Goal: Ask a question: Seek information or help from site administrators or community

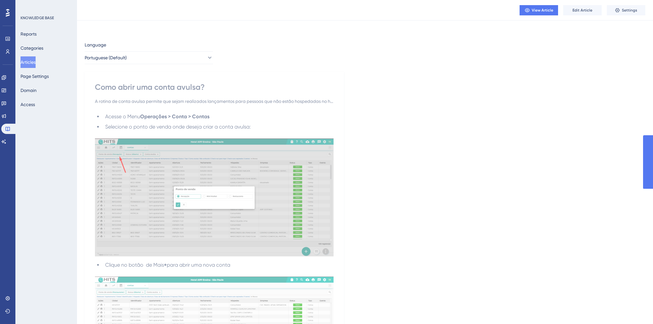
click at [15, 142] on div "KNOWLEDGE BASE Reports Categories Articles Page Settings Domain Access" at bounding box center [46, 162] width 62 height 324
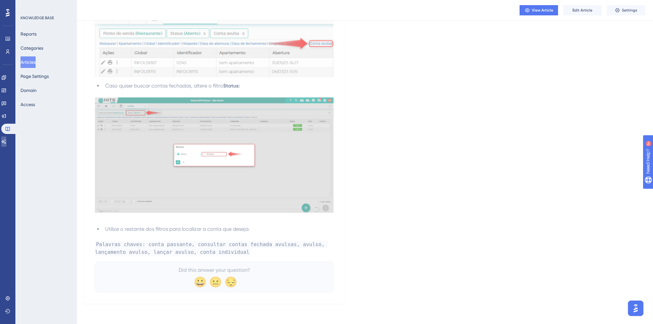
click at [6, 142] on link at bounding box center [3, 142] width 5 height 10
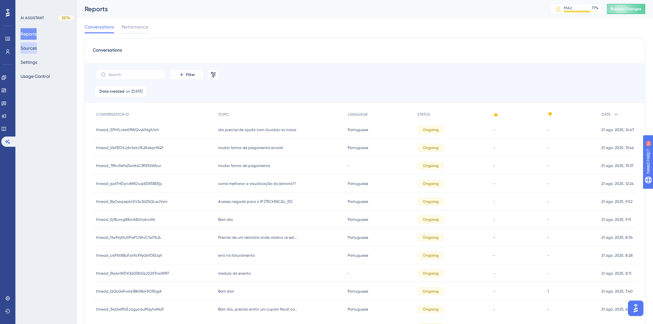
click at [37, 51] on button "Sources" at bounding box center [29, 48] width 16 height 12
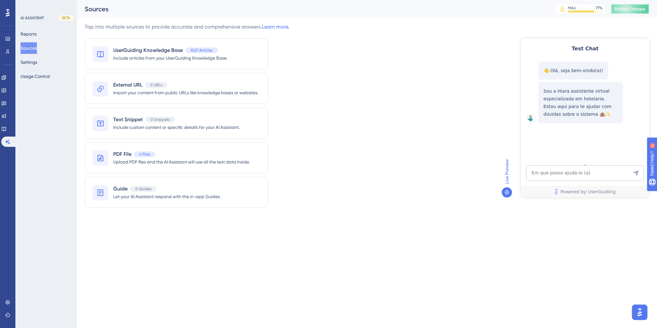
click at [635, 8] on span "Publish Changes" at bounding box center [630, 8] width 31 height 5
click at [554, 174] on textarea "AI Assistant Text Input" at bounding box center [585, 173] width 118 height 15
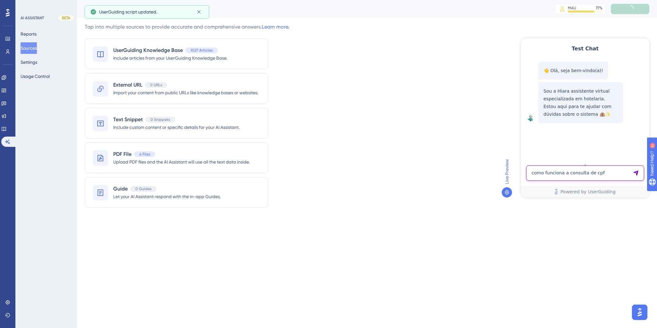
type textarea "como funciona a consulta de cpf"
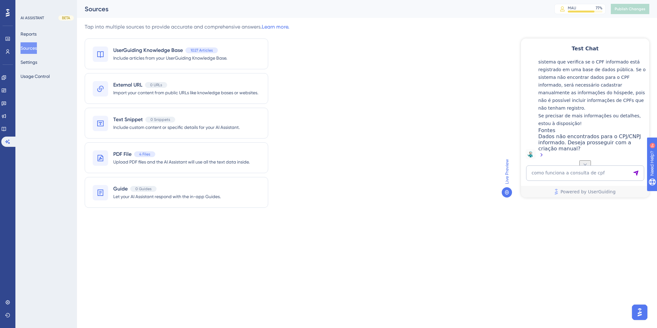
scroll to position [143, 0]
click at [547, 145] on div "Dados não encontrados para o CPJ/CNPJ informado. Deseja prosseguir com a criaçã…" at bounding box center [592, 145] width 108 height 26
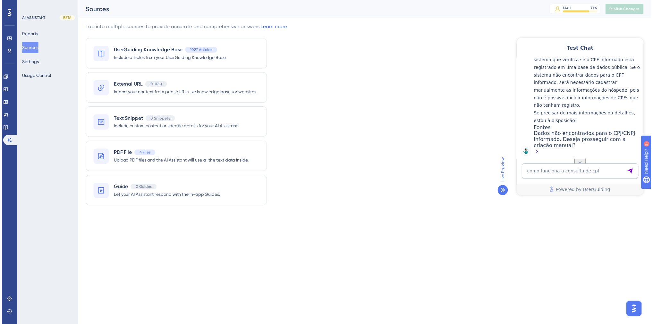
scroll to position [117, 0]
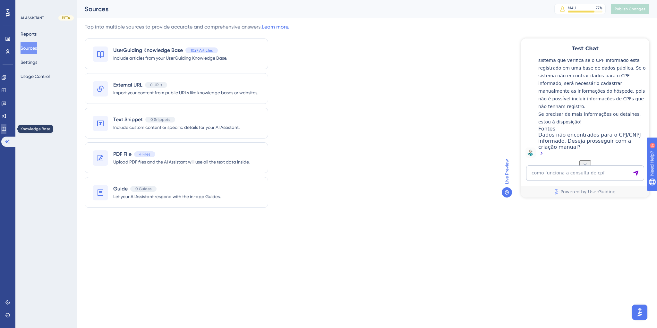
click at [6, 131] on icon at bounding box center [4, 129] width 4 height 4
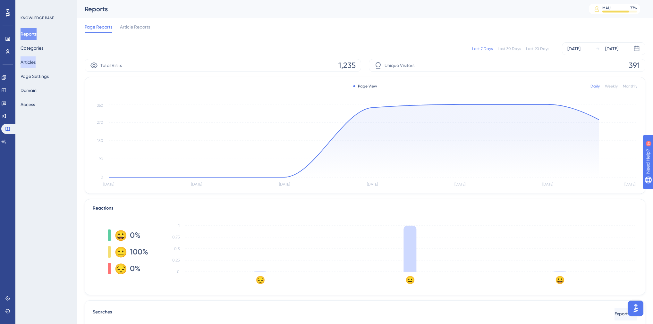
click at [32, 64] on button "Articles" at bounding box center [28, 62] width 15 height 12
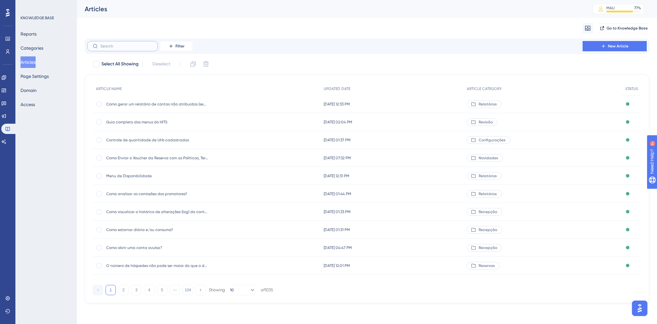
click at [135, 47] on input "text" at bounding box center [126, 46] width 52 height 4
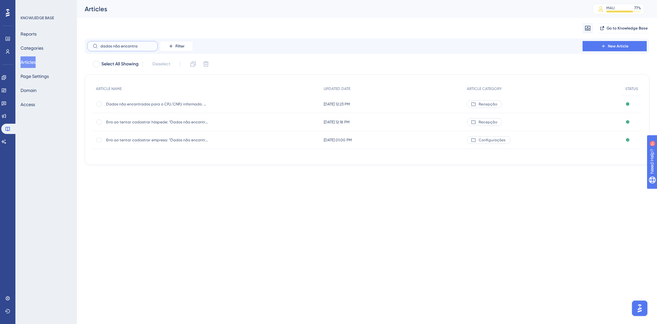
type input "dados não encontra"
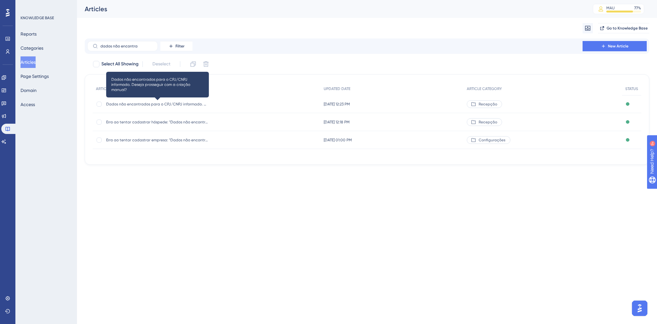
click at [165, 102] on span "Dados não encontrados para o CPJ/CNPJ informado. Deseja prosseguir com a criaçã…" at bounding box center [157, 104] width 103 height 5
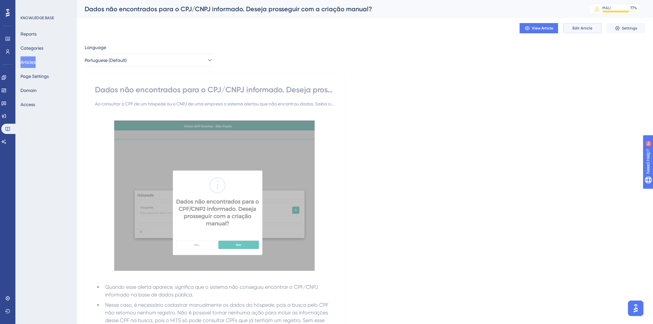
click at [577, 28] on span "Edit Article" at bounding box center [583, 28] width 20 height 5
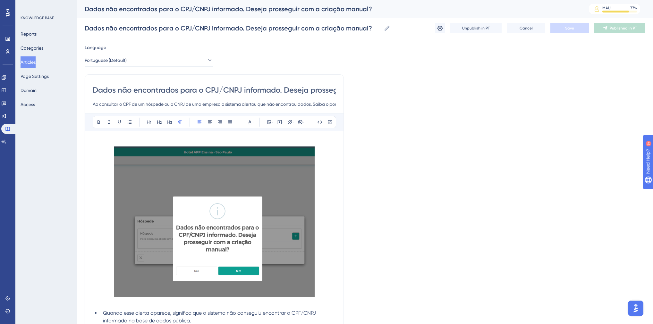
click at [220, 88] on input "Dados não encontrados para o CPJ/CNPJ informado. Deseja prosseguir com a criaçã…" at bounding box center [214, 90] width 243 height 10
type input "Dados não encontrados para o CPF/CNPJ informado. Deseja prosseguir com a criaçã…"
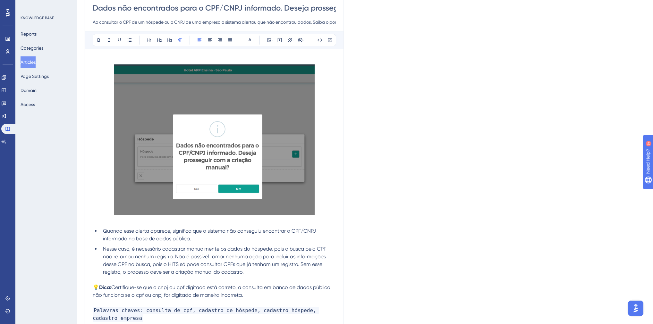
scroll to position [144, 0]
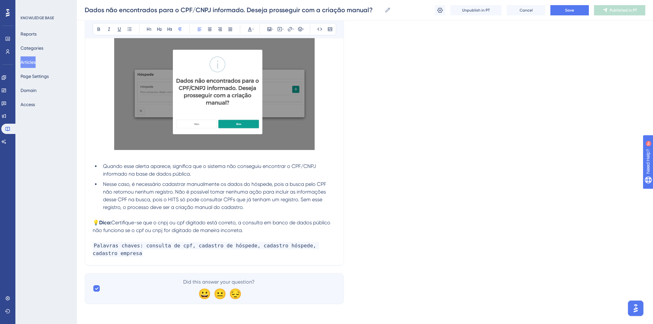
type input "Dados não encontrados para o CPF/CNPJ informado. Deseja prosseguir com a criaçã…"
click at [146, 252] on p "Palavras chaves: consulta de cpf, cadastro de hóspede, cadastro hóspede, cadast…" at bounding box center [214, 249] width 243 height 15
click at [556, 6] on button "Save" at bounding box center [570, 10] width 39 height 10
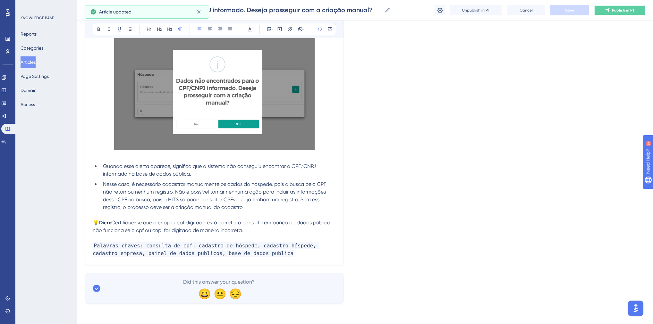
click at [606, 10] on icon at bounding box center [607, 10] width 5 height 5
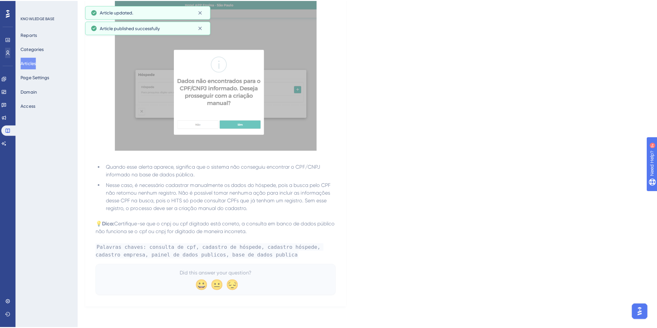
scroll to position [0, 0]
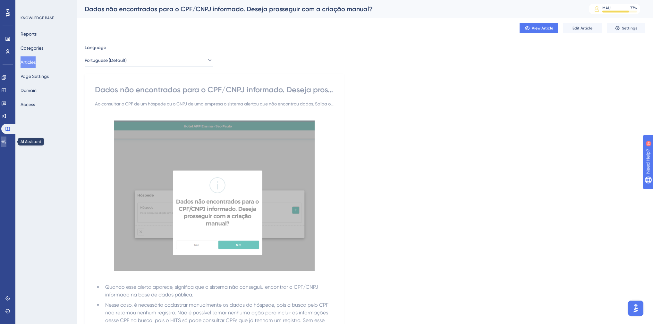
click at [6, 142] on icon at bounding box center [4, 142] width 4 height 4
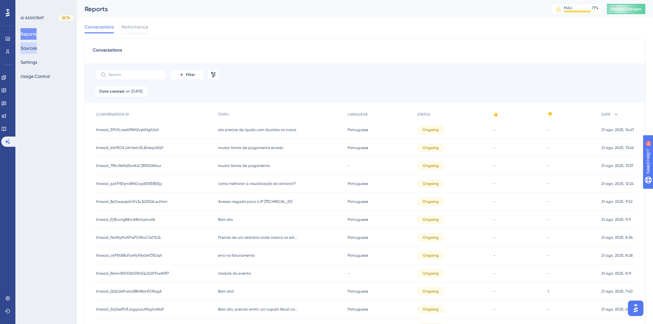
click at [37, 49] on button "Sources" at bounding box center [29, 48] width 16 height 12
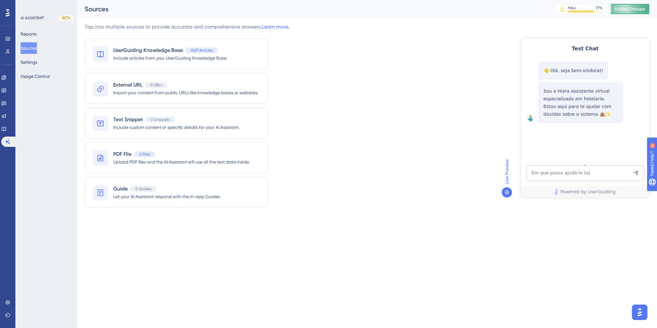
click at [633, 6] on span "Publish Changes" at bounding box center [630, 8] width 31 height 5
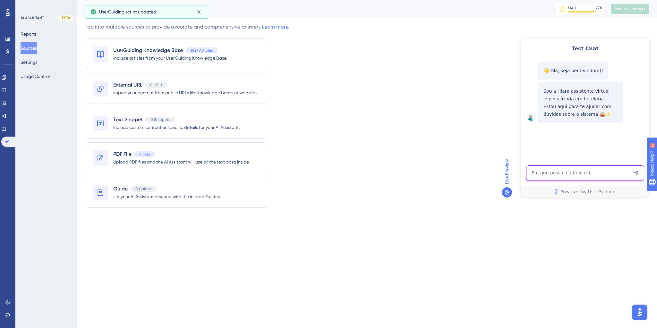
click at [571, 176] on textarea "AI Assistant Text Input" at bounding box center [585, 173] width 118 height 15
paste textarea "Oi, como funciona o painel de dados publicos?"
type textarea "Oi, como funciona o painel de dados publicos?"
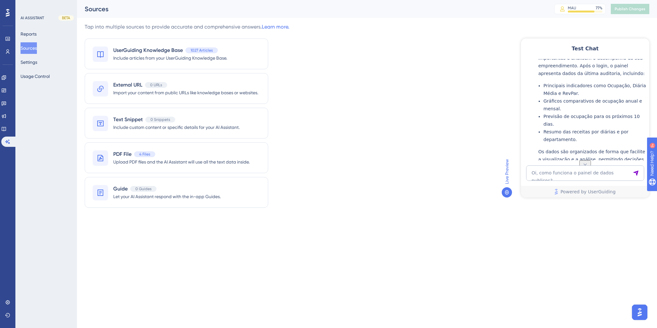
scroll to position [114, 0]
click at [325, 120] on div "Tap into multiple sources to provide accurate and comprehensive answers. Learn …" at bounding box center [367, 119] width 565 height 193
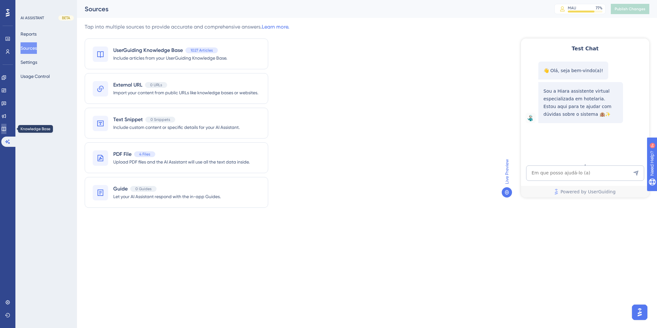
click at [5, 131] on icon at bounding box center [3, 128] width 5 height 5
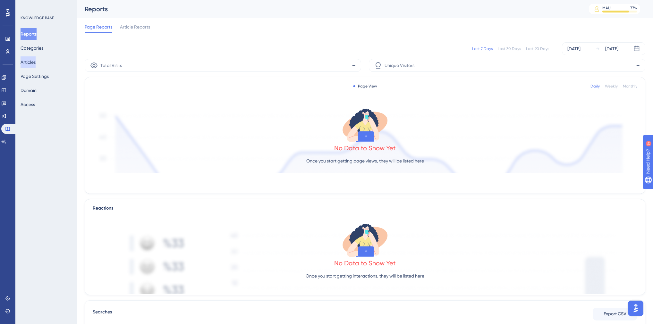
click at [32, 64] on button "Articles" at bounding box center [28, 62] width 15 height 12
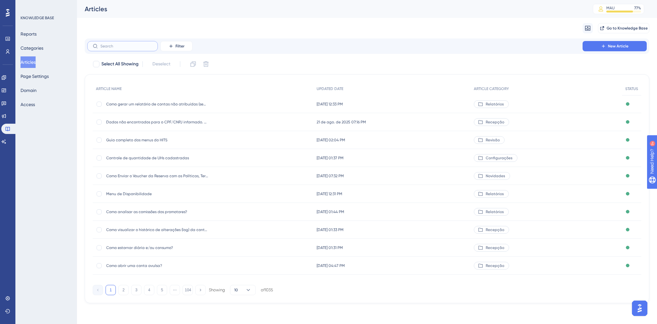
click at [126, 47] on input "text" at bounding box center [126, 46] width 52 height 4
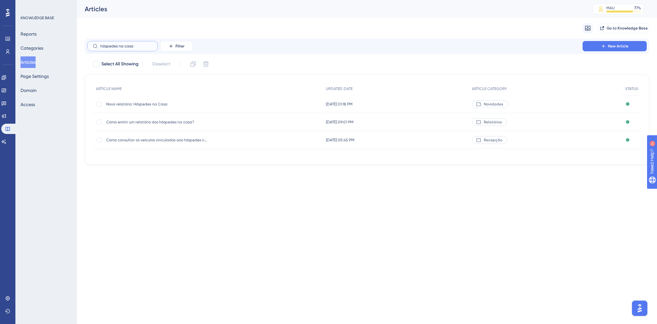
type input "hóspedes na casa"
drag, startPoint x: 168, startPoint y: 123, endPoint x: 141, endPoint y: 155, distance: 41.8
click at [141, 155] on div "ARTICLE NAME UPDATED DATE ARTICLE CATEGORY STATUS Novo relatório: Hóspedes na C…" at bounding box center [367, 119] width 549 height 74
click at [150, 124] on span "Como emitir um relatório dos hóspedes na casa?" at bounding box center [157, 122] width 103 height 5
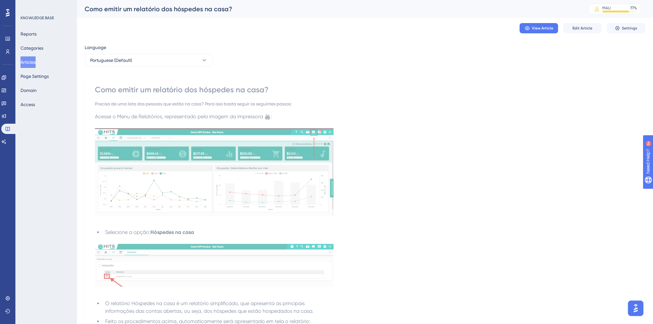
click at [29, 64] on button "Articles" at bounding box center [28, 62] width 15 height 12
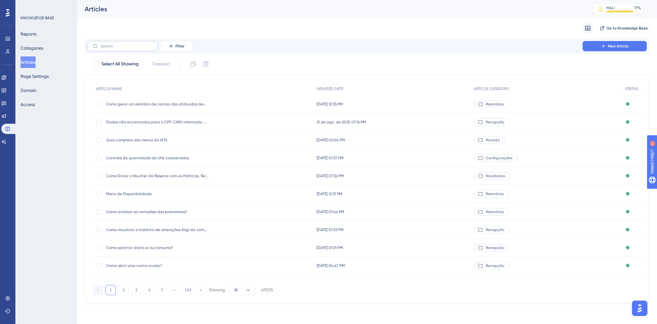
click at [116, 48] on label at bounding box center [122, 46] width 71 height 10
click at [116, 48] on input "text" at bounding box center [126, 46] width 52 height 4
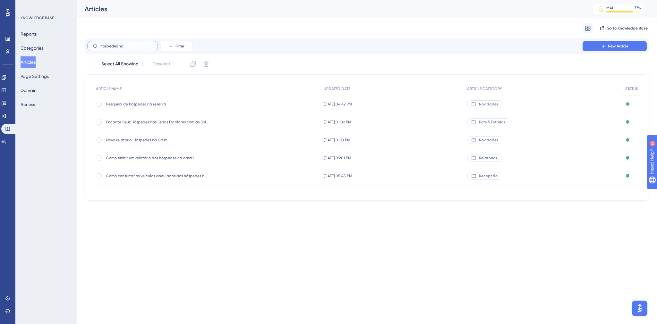
type input "hóspedes na"
click at [163, 141] on span "Novo relatório: Hóspedes na Casa" at bounding box center [157, 140] width 103 height 5
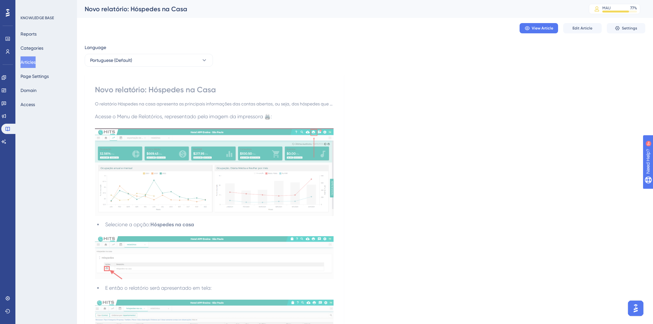
click at [27, 64] on button "Articles" at bounding box center [28, 62] width 15 height 12
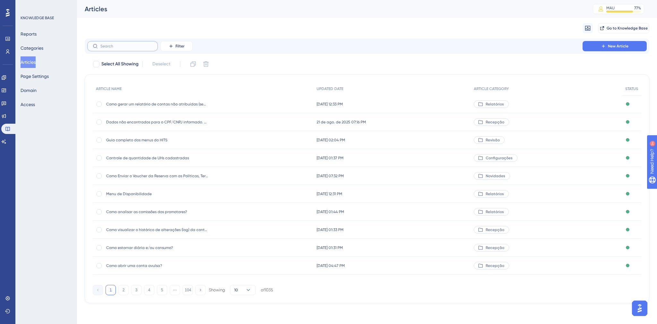
click at [117, 47] on input "text" at bounding box center [126, 46] width 52 height 4
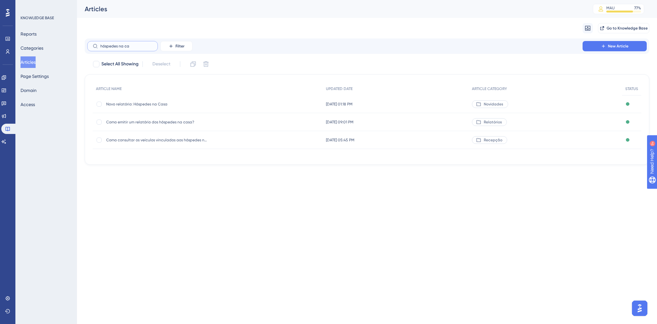
type input "hóspedes na ca"
click at [155, 122] on span "Como emitir um relatório dos hóspedes na casa?" at bounding box center [157, 122] width 103 height 5
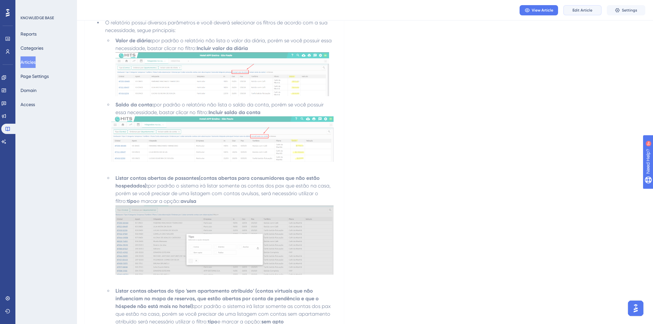
click at [594, 12] on button "Edit Article" at bounding box center [582, 10] width 39 height 10
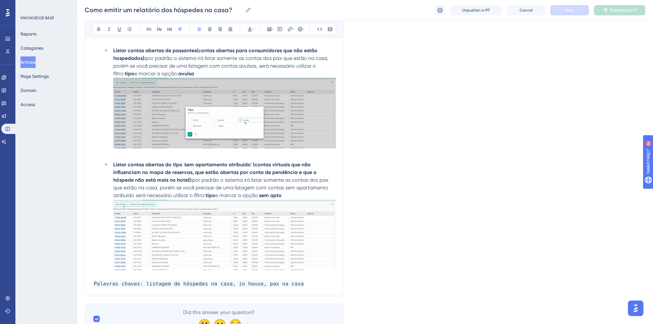
scroll to position [629, 0]
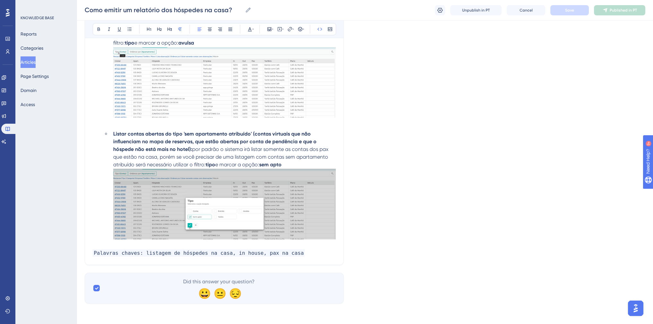
click at [286, 256] on span "Palavras chaves: listagem de hóspedes na casa, in house, pax na casa" at bounding box center [199, 253] width 212 height 7
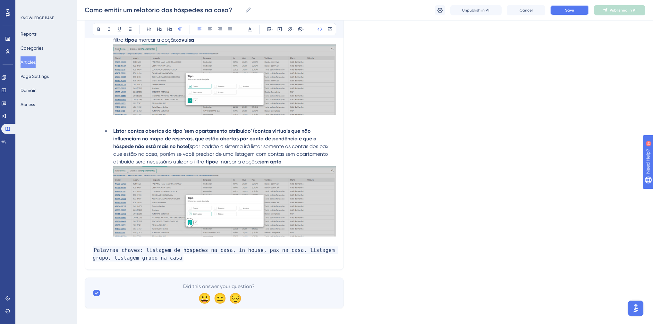
click at [573, 13] on button "Save" at bounding box center [570, 10] width 39 height 10
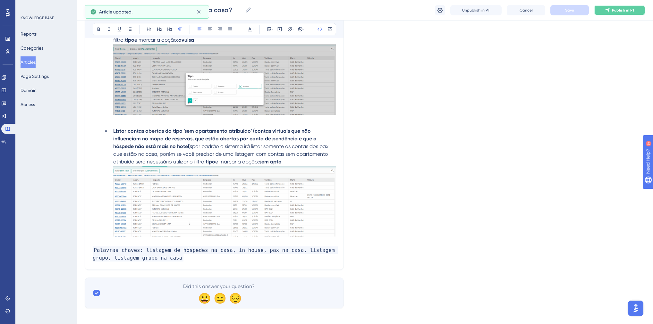
click at [611, 10] on button "Publish in PT" at bounding box center [619, 10] width 51 height 10
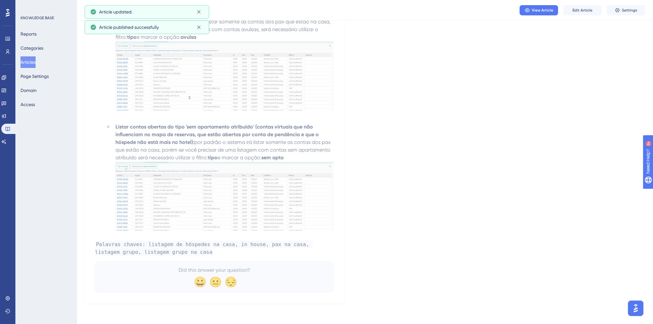
scroll to position [604, 0]
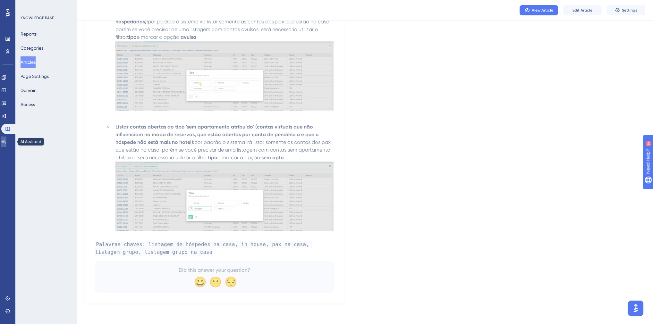
click at [6, 140] on icon at bounding box center [3, 141] width 5 height 5
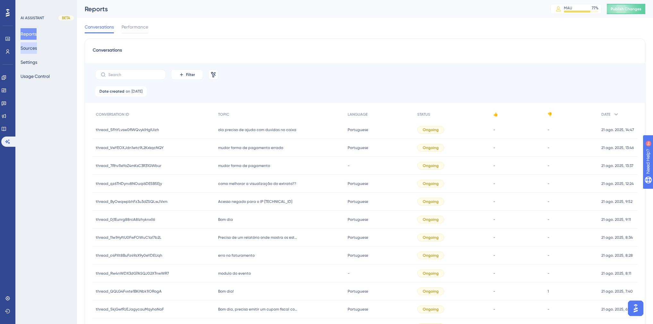
click at [31, 49] on button "Sources" at bounding box center [29, 48] width 16 height 12
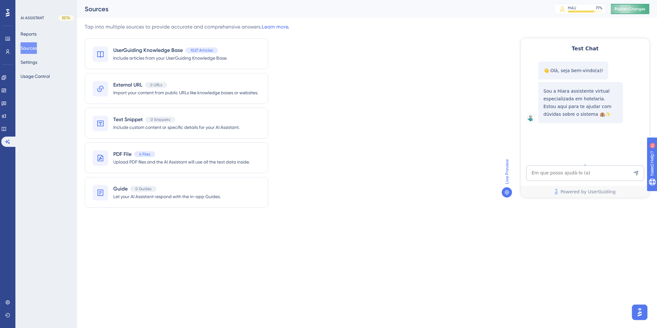
click at [642, 7] on span "Publish Changes" at bounding box center [630, 8] width 31 height 5
click at [580, 173] on textarea "AI Assistant Text Input" at bounding box center [585, 173] width 118 height 15
paste textarea "Oi, como funciona o painel de dados publicos?"
type textarea "Oi, como funciona o painel de dados publicos?"
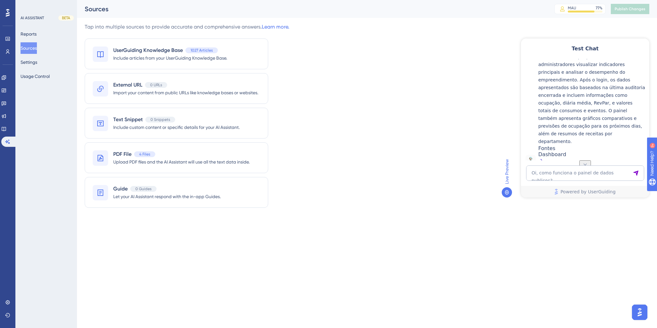
scroll to position [99, 0]
click at [577, 173] on textarea "Oi, como funciona o painel de dados publicos?" at bounding box center [585, 173] width 118 height 15
paste textarea "listagem grupo"
type textarea "listagem grupo"
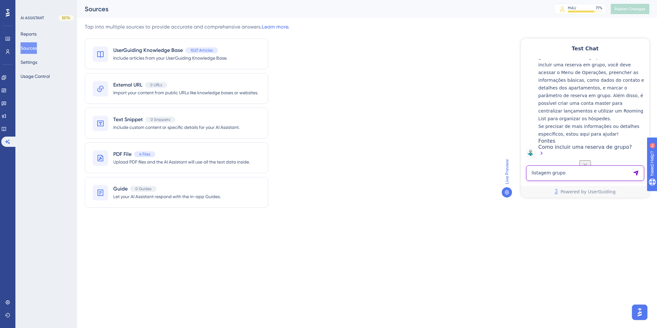
click at [585, 176] on textarea "listagem grupo" at bounding box center [585, 173] width 118 height 15
paste textarea "listagem grupo na casa"
type textarea "listagem grupo na casa"
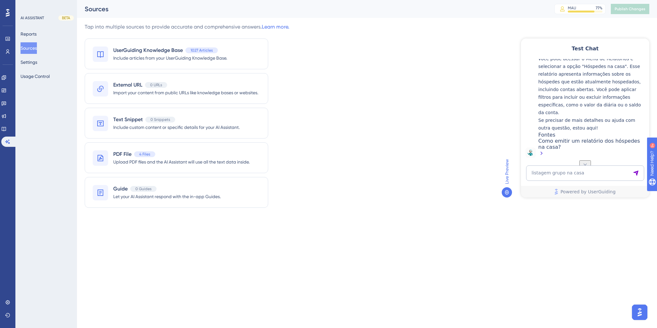
scroll to position [506, 0]
click at [542, 159] on div "👋 Olá, seja bem-vindo(a)! Sou a Hiara assistente virtual especializada em hotel…" at bounding box center [584, 109] width 128 height 101
click at [542, 169] on textarea "listagem grupo na casa" at bounding box center [585, 173] width 118 height 15
paste textarea "Referente a dados pessoais, consultados em base de dados publica, qual essa base"
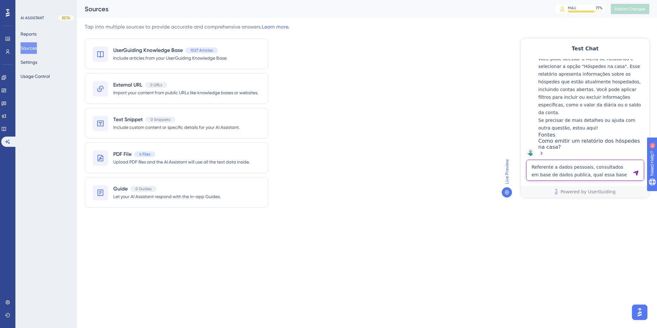
type textarea "Referente a dados pessoais, consultados em base de dados publica, qual essa base"
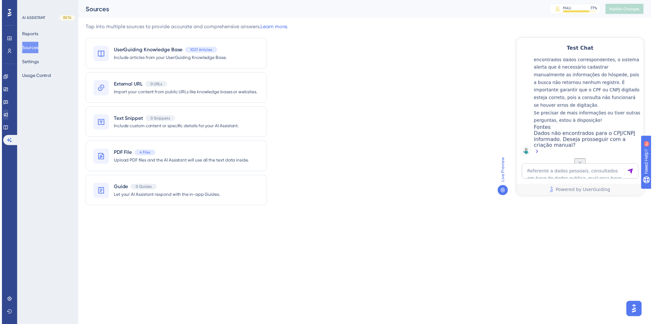
scroll to position [723, 0]
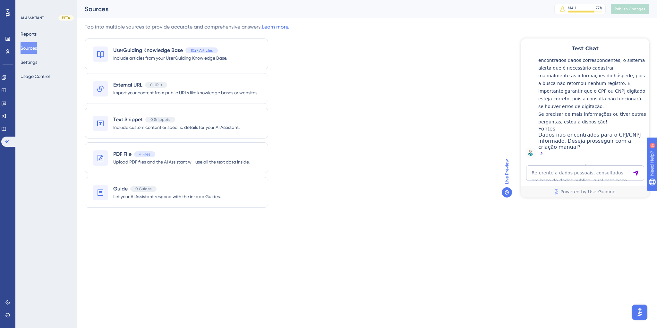
click at [6, 128] on icon at bounding box center [3, 128] width 5 height 5
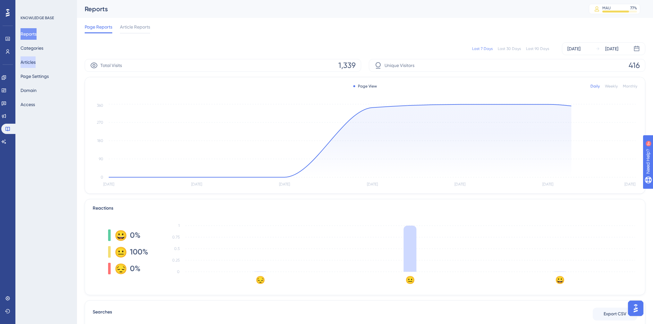
click at [36, 64] on button "Articles" at bounding box center [28, 62] width 15 height 12
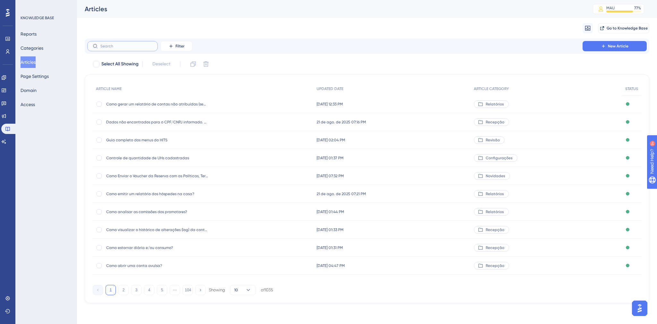
click at [126, 48] on input "text" at bounding box center [126, 46] width 52 height 4
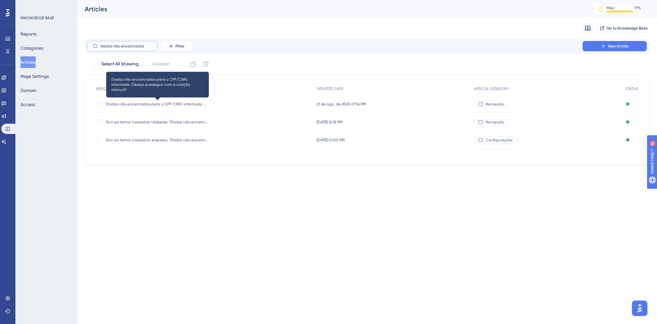
type input "dados não encontrados"
click at [159, 106] on span "Dados não encontrados para o CPF/CNPJ informado. Deseja prosseguir com a criaçã…" at bounding box center [157, 104] width 103 height 5
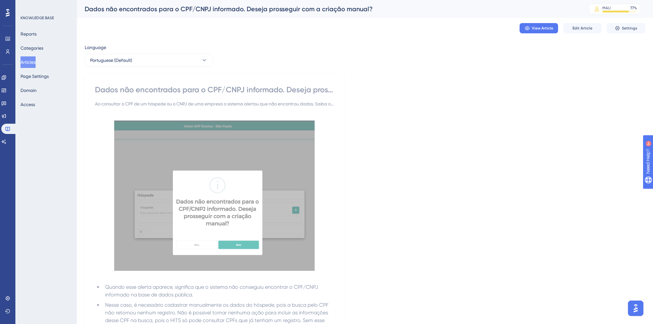
click at [33, 64] on button "Articles" at bounding box center [28, 62] width 15 height 12
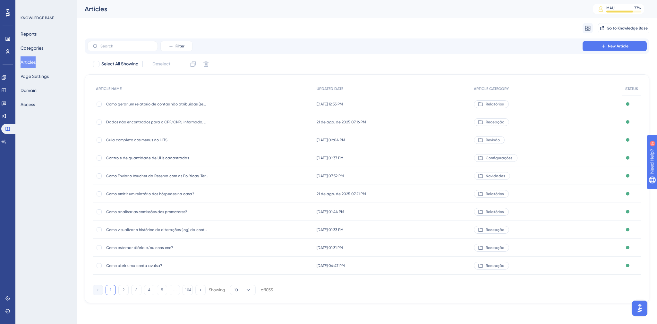
click at [118, 52] on div "Filter New Article" at bounding box center [367, 46] width 565 height 15
click at [116, 46] on input "text" at bounding box center [126, 46] width 52 height 4
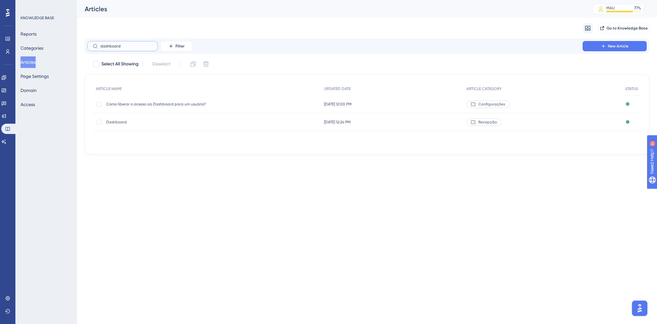
type input "dashboard"
click at [121, 124] on span "Dashboard" at bounding box center [157, 122] width 103 height 5
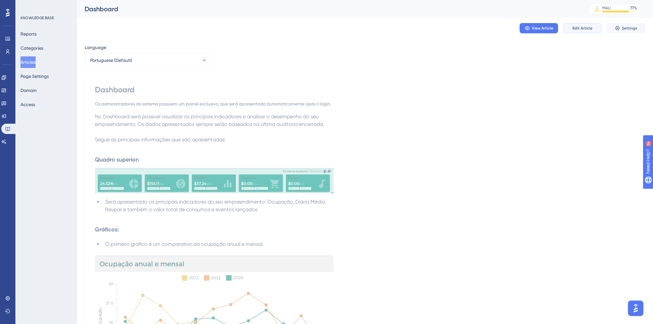
click at [576, 30] on span "Edit Article" at bounding box center [583, 28] width 20 height 5
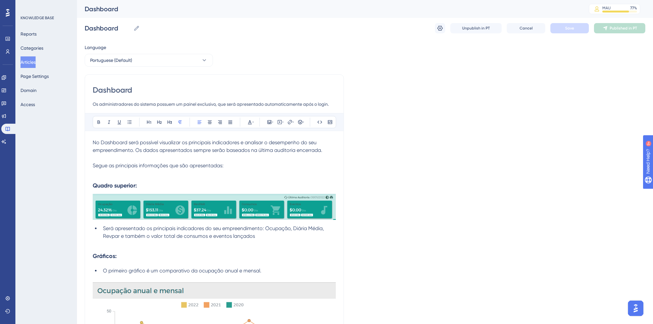
drag, startPoint x: 198, startPoint y: 104, endPoint x: 183, endPoint y: 105, distance: 14.5
click at [183, 105] on input "Os administradores do sistema possuem um painel exclusivo, que será apresentado…" at bounding box center [214, 104] width 243 height 8
click at [215, 104] on input "Os administradores do sistema possuem uma tela exclusivo, que será apresentado …" at bounding box center [214, 104] width 243 height 8
click at [262, 104] on input "Os administradores do sistema possuem uma tela exclusiva, que será apresentado …" at bounding box center [214, 104] width 243 height 8
type input "Os administradores do sistema possuem uma tela exclusiva, que será apresentada …"
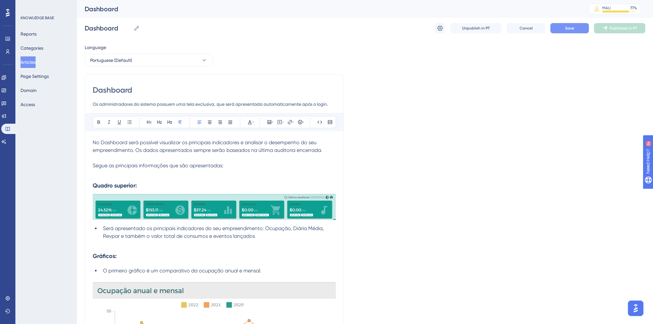
click at [578, 28] on button "Save" at bounding box center [570, 28] width 39 height 10
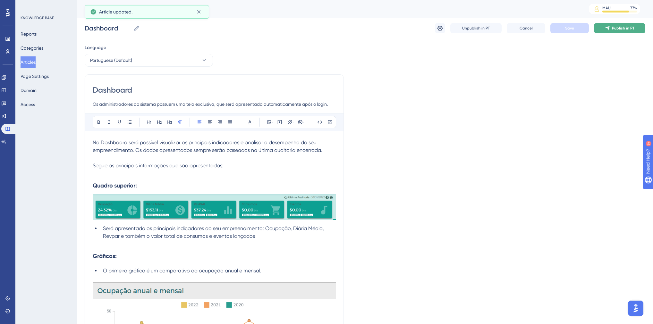
click at [623, 30] on span "Publish in PT" at bounding box center [623, 28] width 22 height 5
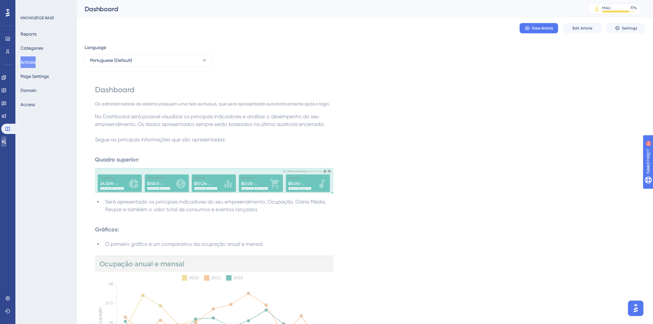
click at [4, 146] on link at bounding box center [3, 142] width 5 height 10
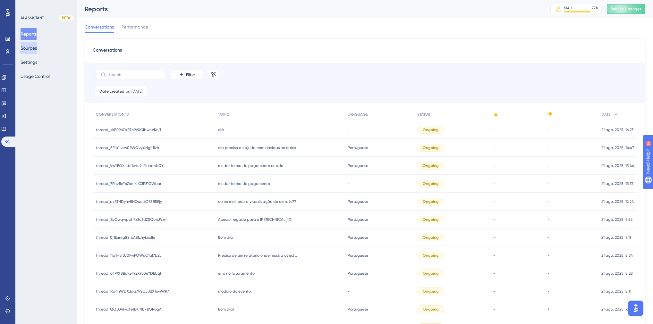
click at [32, 48] on button "Sources" at bounding box center [29, 48] width 16 height 12
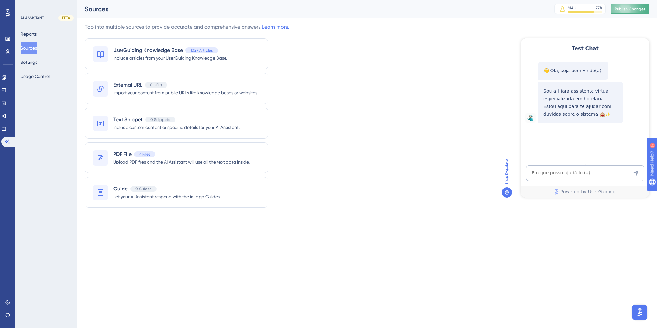
click at [630, 7] on button "Publish Changes" at bounding box center [630, 9] width 39 height 10
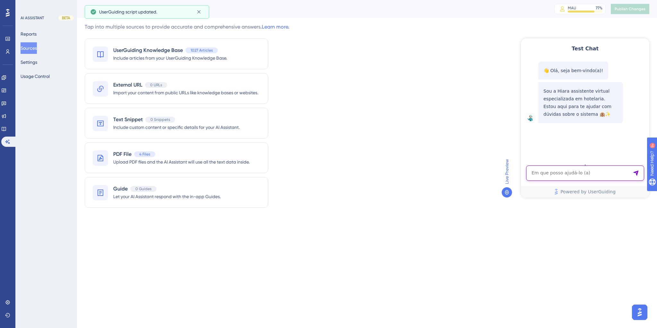
click at [585, 175] on textarea "AI Assistant Text Input" at bounding box center [585, 173] width 118 height 15
paste textarea "Oi, como funciona o painel de dados publicos?"
type textarea "Oi, como funciona o painel de dados publicos?"
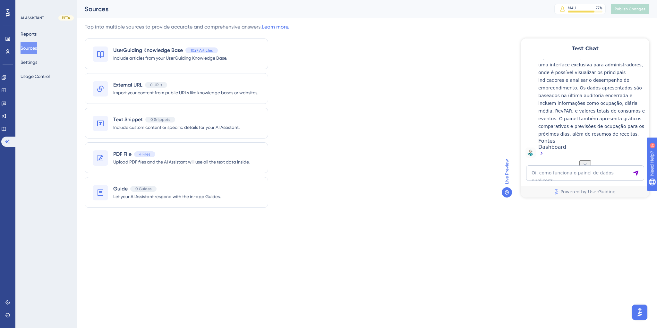
scroll to position [143, 0]
click at [604, 176] on textarea "Oi, como funciona o painel de dados publicos?" at bounding box center [585, 173] width 118 height 15
paste textarea "como faço pra tirar vc da tela agora? o x não aparece"
type textarea "como faço pra tirar vc da tela agora? o x não aparece"
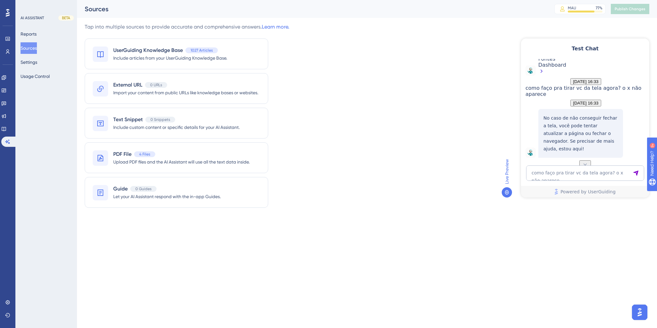
scroll to position [246, 0]
click at [558, 174] on textarea "como faço pra tirar vc da tela agora? o x não aparece" at bounding box center [585, 173] width 118 height 15
paste textarea "cpomo abro um ticket"
type textarea "cpomo abro um ticket"
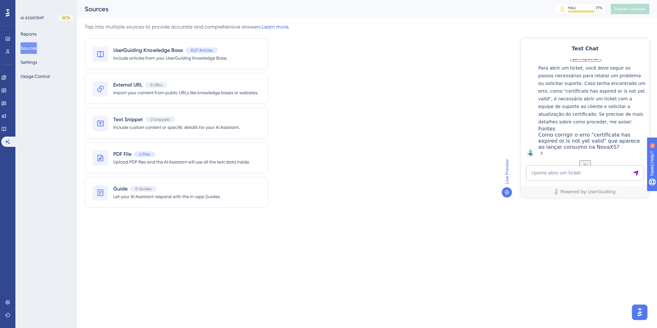
scroll to position [408, 0]
click at [6, 126] on icon at bounding box center [3, 128] width 5 height 5
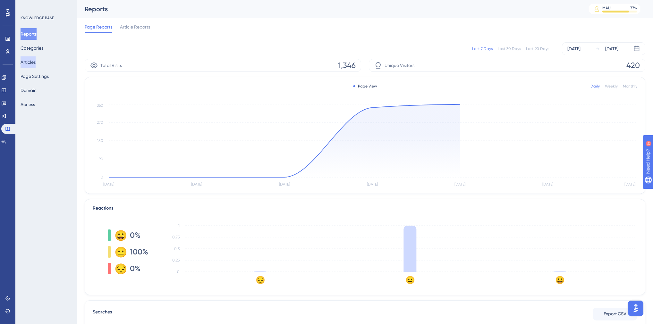
click at [36, 64] on button "Articles" at bounding box center [28, 62] width 15 height 12
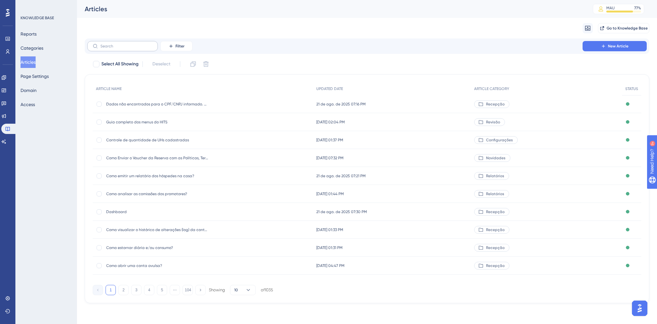
click at [124, 48] on label at bounding box center [122, 46] width 71 height 10
click at [124, 48] on input "text" at bounding box center [126, 46] width 52 height 4
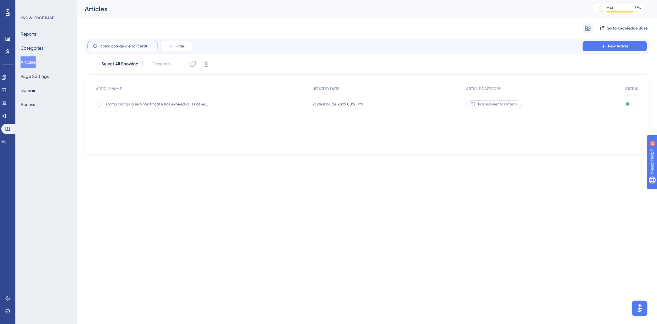
type input "como corrigir o erro "certif"
click at [147, 101] on div "Como corrigir o erro "certificate has expired or is not yet valid" que aparece …" at bounding box center [157, 104] width 103 height 18
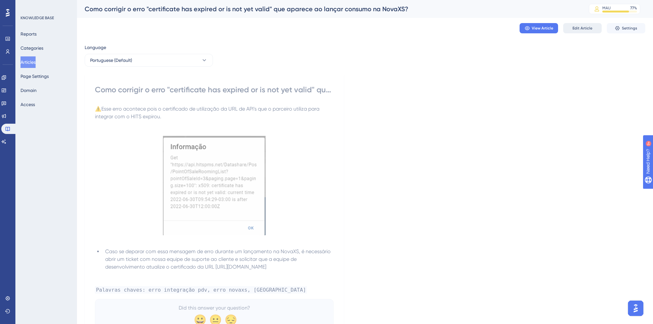
click at [579, 30] on span "Edit Article" at bounding box center [583, 28] width 20 height 5
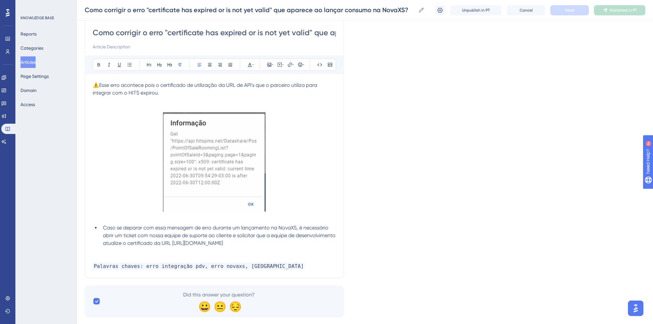
scroll to position [67, 0]
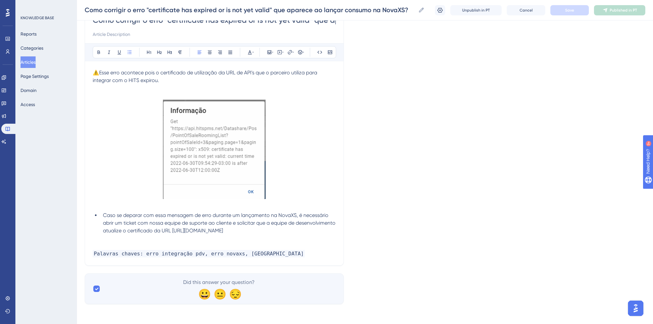
click at [277, 231] on li "Caso se deparar com essa mensagem de erro durante um lançamento na NovaXS, é ne…" at bounding box center [218, 223] width 236 height 23
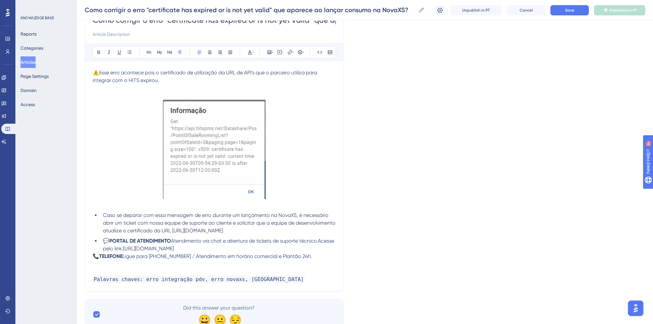
click at [278, 250] on li "💬 PORTAL DE ATENDIMENTO Atendimento via chat e abertura de tickets de suporte t…" at bounding box center [218, 244] width 236 height 15
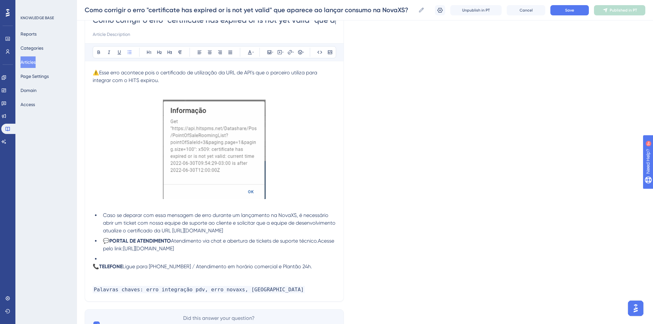
click at [124, 266] on span "Ligue para (17) 2139-8153 / Atendimento em horário comercial e Plantão 24h." at bounding box center [218, 267] width 190 height 6
click at [122, 261] on li at bounding box center [218, 259] width 236 height 8
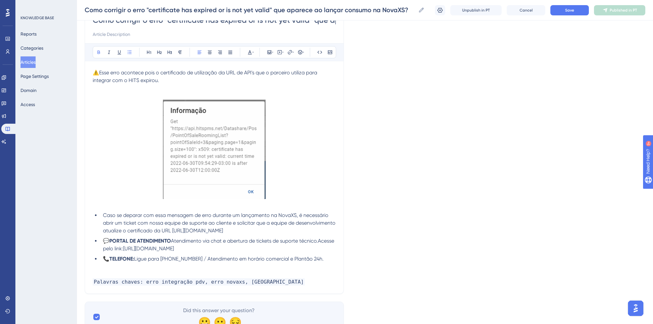
click at [171, 241] on strong "PORTAL DE ATENDIMENTO" at bounding box center [140, 241] width 62 height 6
click at [122, 248] on span "Atendimento via chat e abertura de tickets de suporte técnico.Acesse pelo link:…" at bounding box center [220, 245] width 234 height 14
click at [562, 13] on button "Save" at bounding box center [570, 10] width 39 height 10
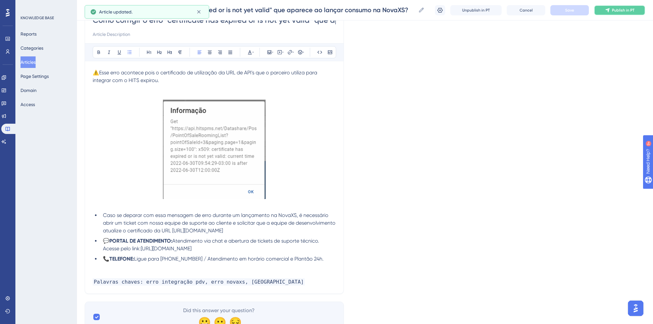
click at [626, 12] on span "Publish in PT" at bounding box center [623, 10] width 22 height 5
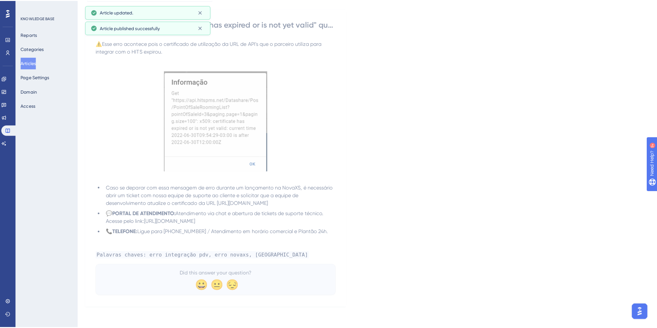
scroll to position [0, 0]
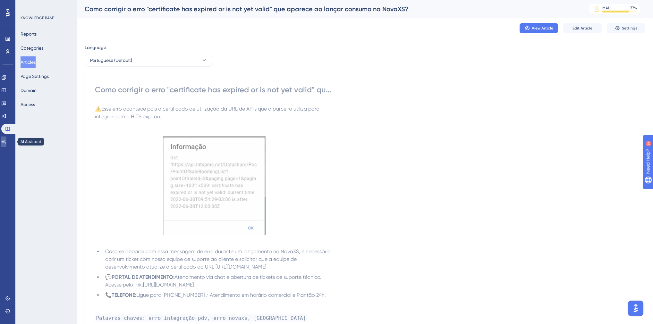
click at [4, 140] on link at bounding box center [3, 142] width 5 height 10
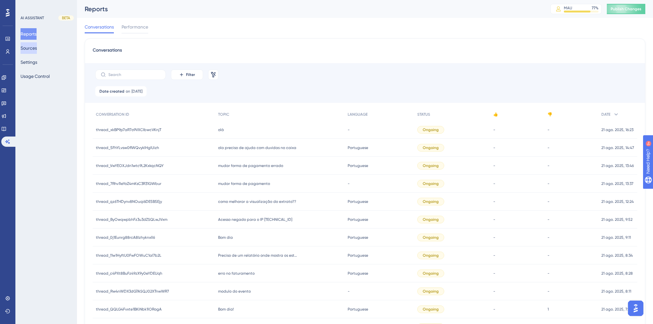
click at [37, 51] on button "Sources" at bounding box center [29, 48] width 16 height 12
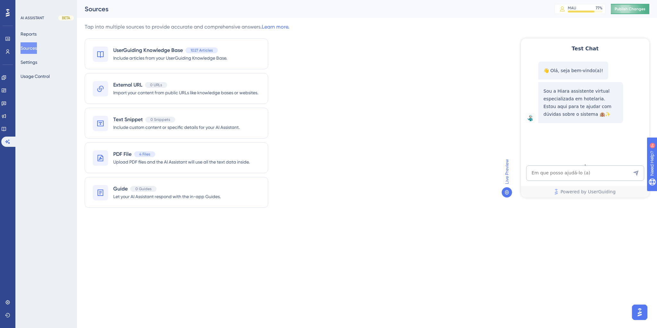
click at [627, 9] on span "Publish Changes" at bounding box center [630, 8] width 31 height 5
click at [554, 172] on textarea "AI Assistant Text Input" at bounding box center [585, 173] width 118 height 15
paste textarea "cpomo abro um ticket"
type textarea "cpomo abro um ticket"
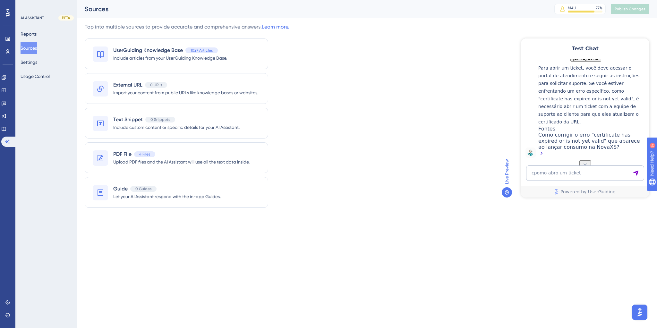
scroll to position [120, 0]
click at [561, 171] on textarea "cpomo abro um ticket" at bounding box center [585, 173] width 118 height 15
type textarea "como abro um ticket"
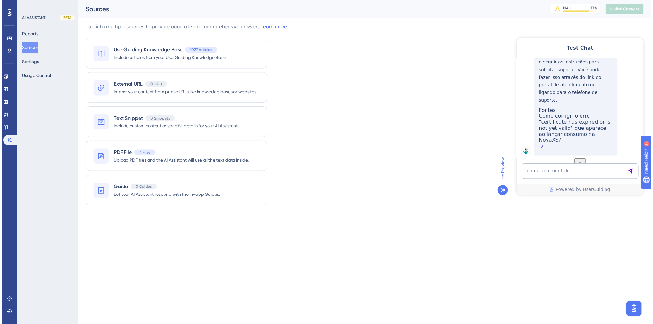
scroll to position [275, 0]
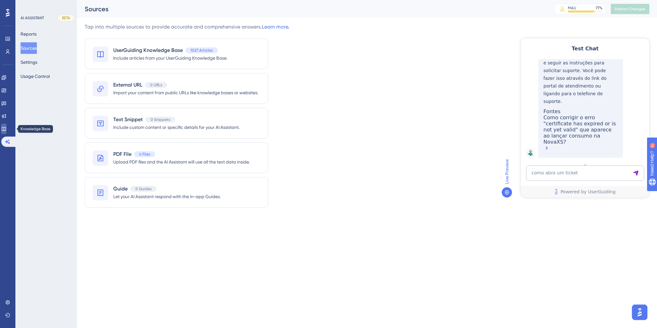
drag, startPoint x: 9, startPoint y: 130, endPoint x: 19, endPoint y: 129, distance: 10.3
click at [6, 130] on icon at bounding box center [3, 128] width 5 height 5
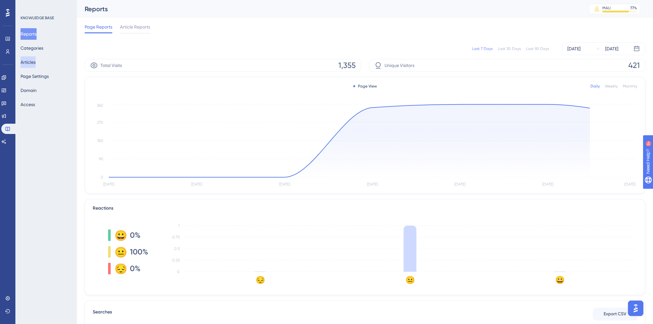
click at [34, 62] on button "Articles" at bounding box center [28, 62] width 15 height 12
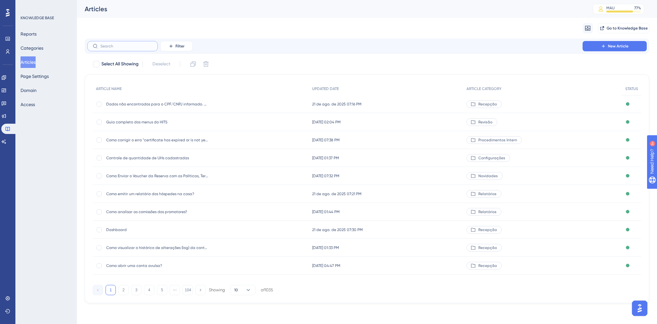
click at [126, 48] on input "text" at bounding box center [126, 46] width 52 height 4
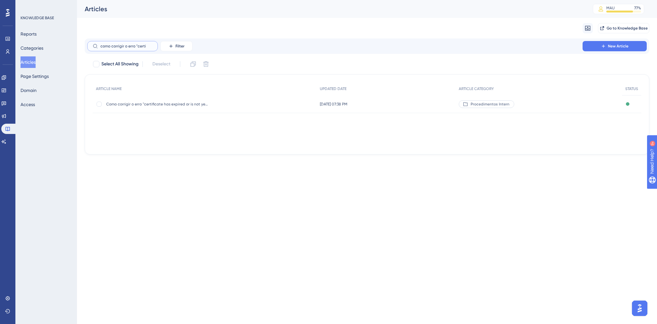
type input "como corrigir o erro "certi"
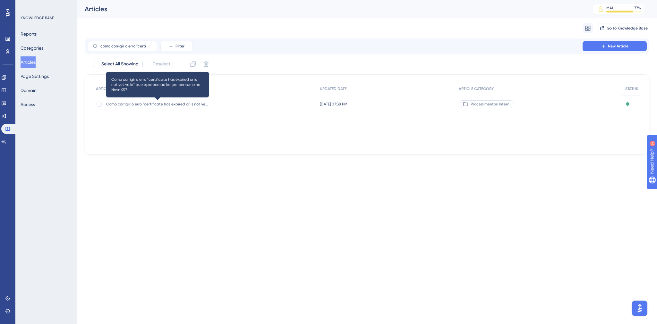
click at [173, 104] on span "Como corrigir o erro "certificate has expired or is not yet valid" que aparece …" at bounding box center [157, 104] width 103 height 5
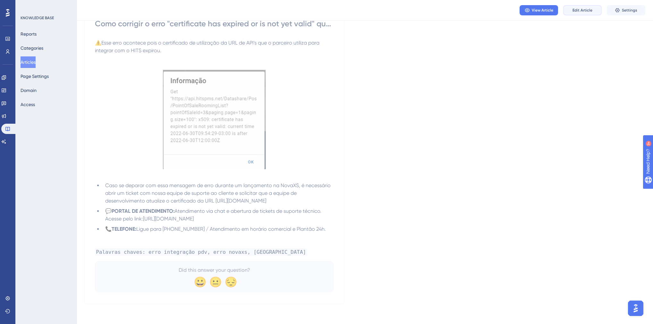
click at [585, 10] on span "Edit Article" at bounding box center [583, 10] width 20 height 5
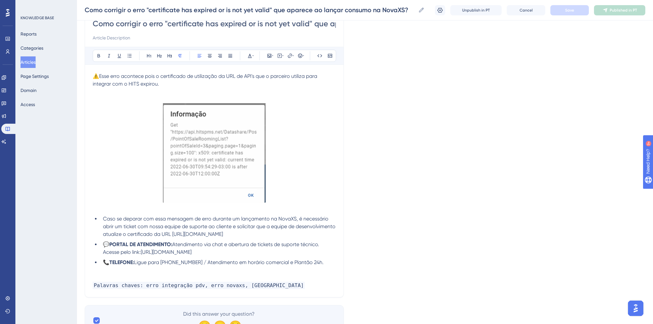
scroll to position [20, 0]
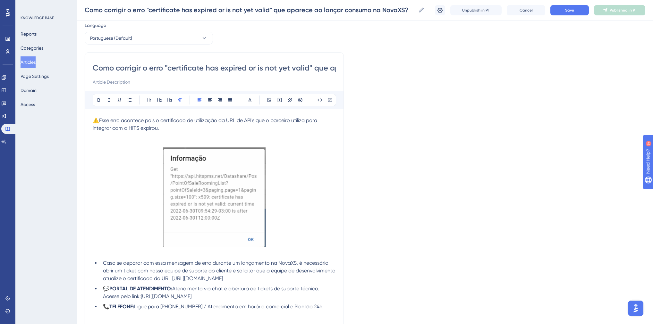
click at [103, 270] on span "Caso se deparar com essa mensagem de erro durante um lançamento na NovaXS, é ne…" at bounding box center [220, 270] width 234 height 21
drag, startPoint x: 241, startPoint y: 271, endPoint x: 219, endPoint y: 273, distance: 21.6
click at [219, 273] on span "Caso se deparar com essa mensagem de erro durante um lançamento na NovaXS, é ne…" at bounding box center [216, 270] width 227 height 21
click at [580, 9] on button "Save" at bounding box center [570, 10] width 39 height 10
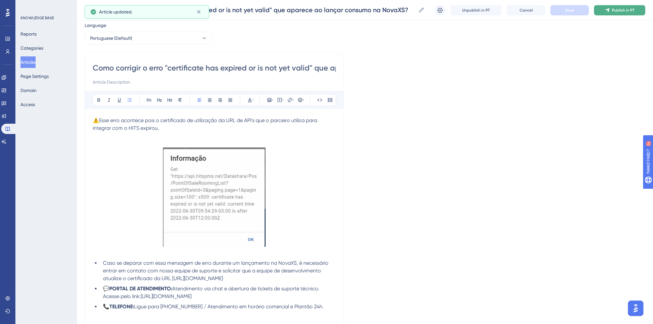
click at [616, 11] on span "Publish in PT" at bounding box center [623, 10] width 22 height 5
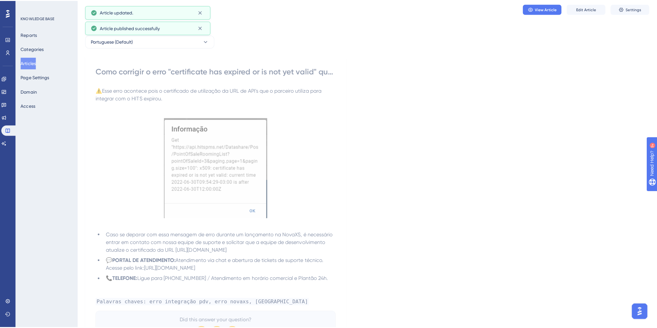
scroll to position [0, 0]
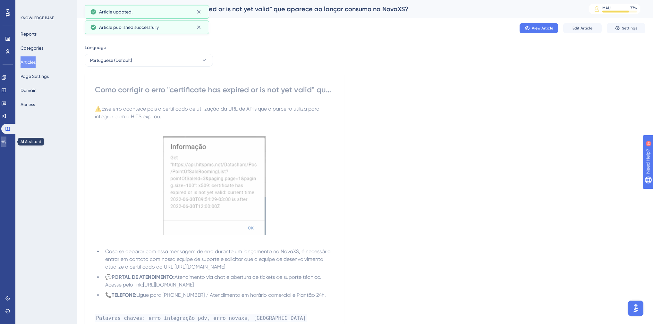
click at [6, 143] on icon at bounding box center [4, 142] width 4 height 4
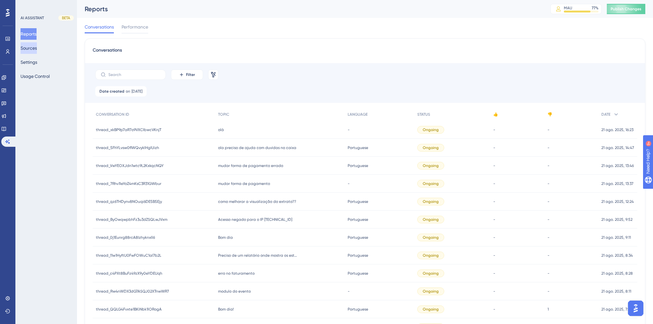
click at [31, 50] on button "Sources" at bounding box center [29, 48] width 16 height 12
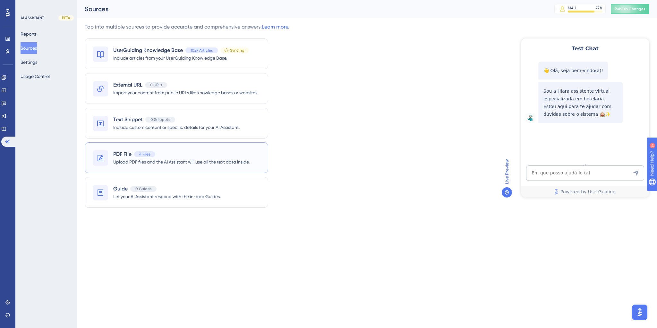
click at [154, 164] on span "Upload PDF files and the AI Assistant will use all the text data inside." at bounding box center [181, 162] width 136 height 8
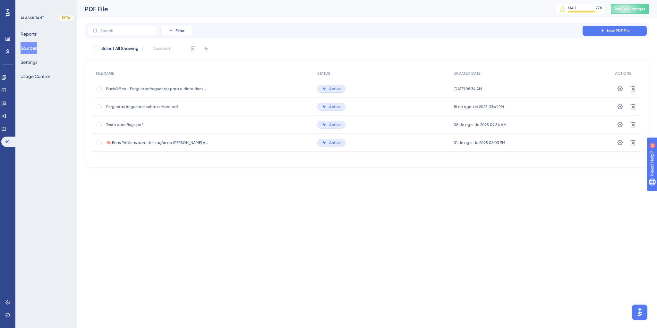
click at [141, 105] on span "Perguntas freguentes sobre a Hiara.pdf" at bounding box center [157, 106] width 103 height 5
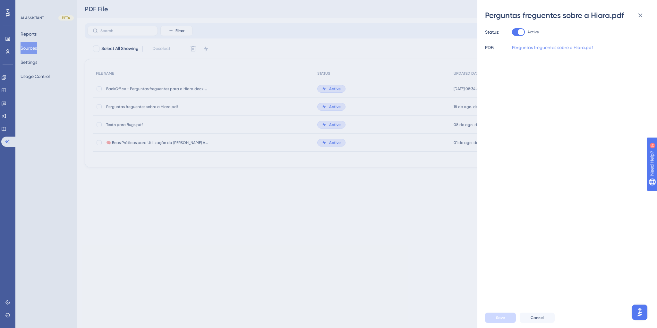
click at [535, 51] on link "Perguntas freguentes sobre a Hiara.pdf" at bounding box center [552, 48] width 81 height 8
click at [63, 113] on div "Perguntas freguentes sobre a Hiara.pdf Status: Active PDF: Perguntas freguentes…" at bounding box center [328, 164] width 657 height 328
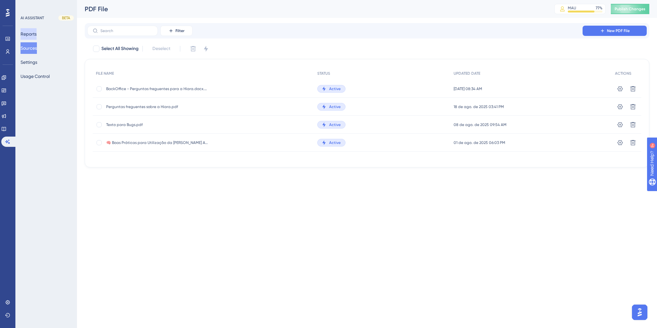
click at [32, 33] on button "Reports" at bounding box center [29, 34] width 16 height 12
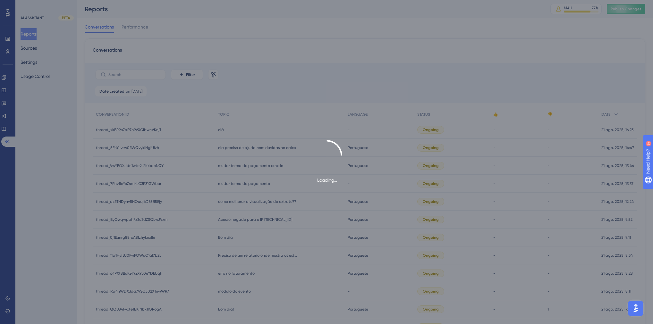
click at [33, 49] on div "Loading..." at bounding box center [326, 162] width 653 height 324
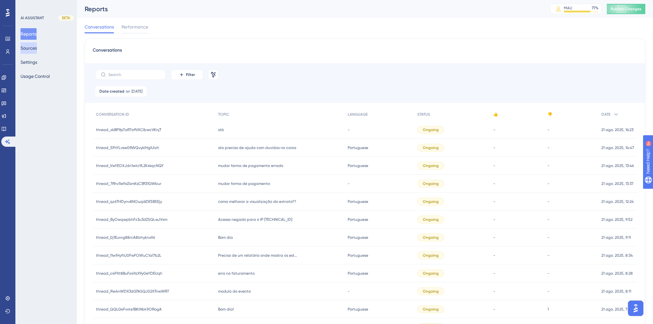
click at [30, 49] on button "Sources" at bounding box center [29, 48] width 16 height 12
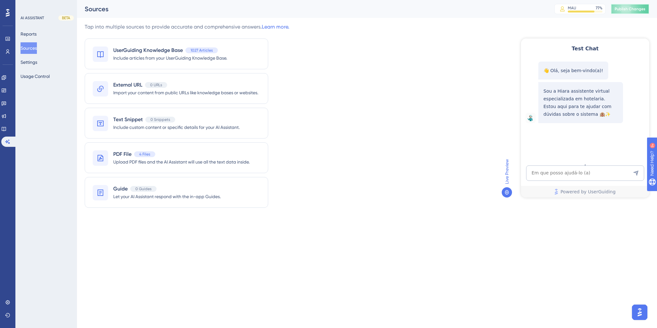
click at [616, 12] on button "Publish Changes" at bounding box center [630, 9] width 39 height 10
click at [581, 171] on textarea "AI Assistant Text Input" at bounding box center [585, 173] width 118 height 15
paste textarea "cpomo abro um ticket"
type textarea "cpomo abro um ticket"
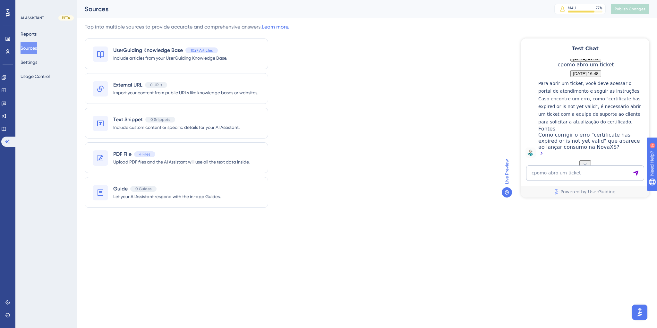
scroll to position [112, 0]
click at [154, 153] on div "4 Files" at bounding box center [144, 154] width 21 height 6
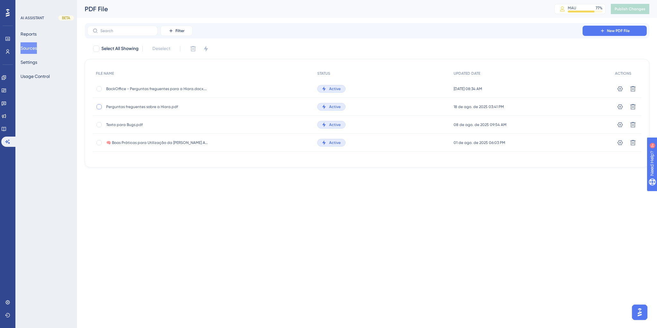
click at [98, 108] on div at bounding box center [99, 106] width 5 height 5
checkbox input "true"
click at [193, 50] on icon at bounding box center [193, 49] width 6 height 6
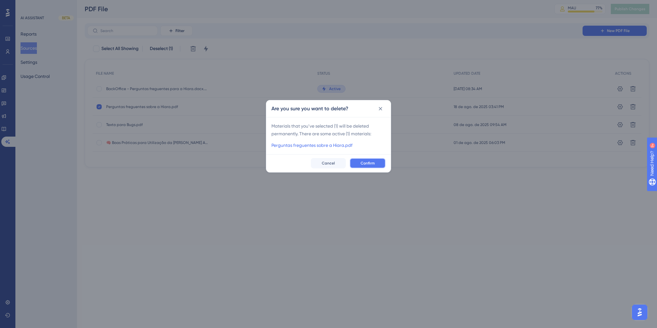
click at [365, 164] on span "Confirm" at bounding box center [368, 163] width 14 height 5
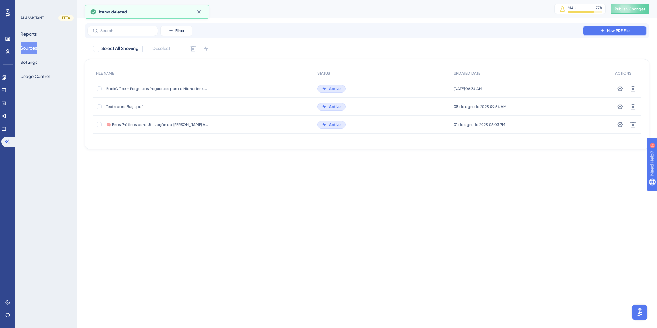
click at [616, 30] on span "New PDF File" at bounding box center [618, 30] width 23 height 5
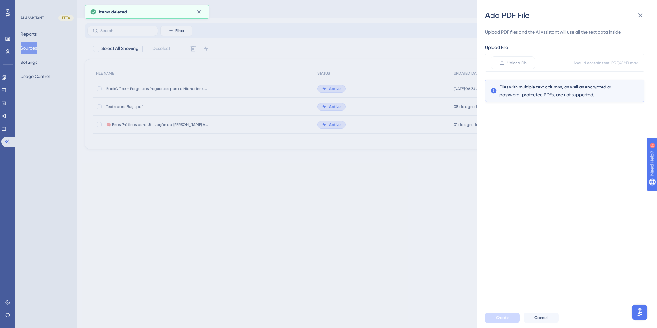
click at [516, 52] on div "Upload File Upload File Should contain text, PDF, 45 MB max. Files with multipl…" at bounding box center [564, 73] width 159 height 58
click at [517, 60] on label "Upload File" at bounding box center [513, 62] width 45 height 13
click at [527, 63] on input "Upload File" at bounding box center [527, 63] width 0 height 0
click at [498, 317] on span "Create" at bounding box center [502, 317] width 13 height 5
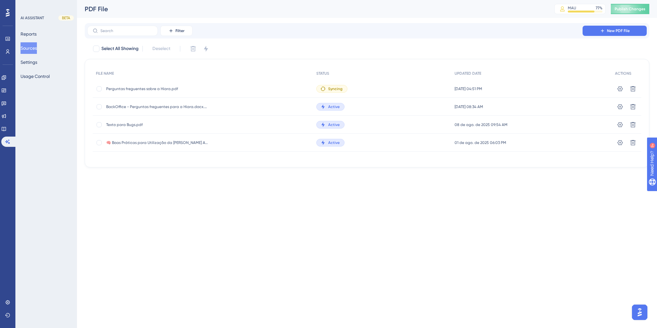
click at [37, 51] on button "Sources" at bounding box center [29, 48] width 16 height 12
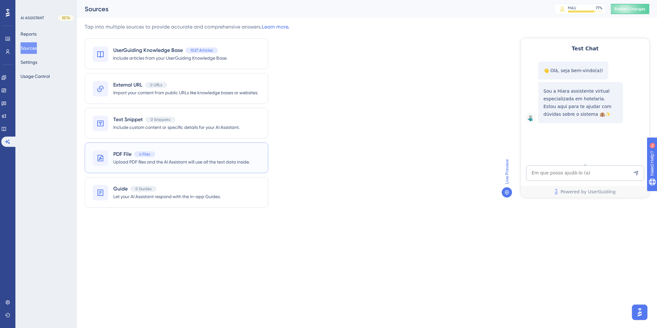
click at [143, 145] on div "PDF File 4 Files Upload PDF files and the AI Assistant will use all the text da…" at bounding box center [177, 157] width 184 height 31
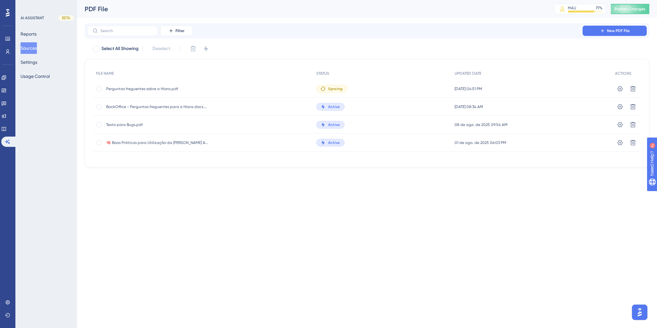
click at [33, 48] on button "Sources" at bounding box center [29, 48] width 16 height 12
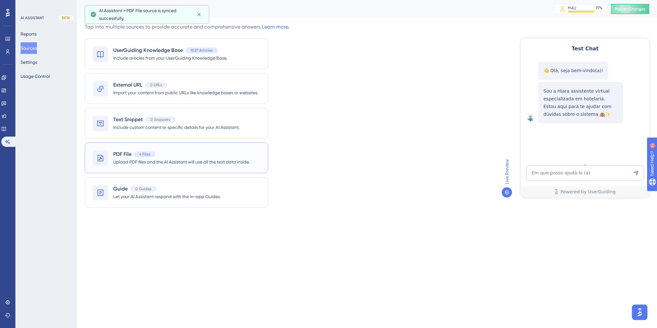
click at [155, 150] on div "PDF File 4 Files" at bounding box center [134, 154] width 42 height 8
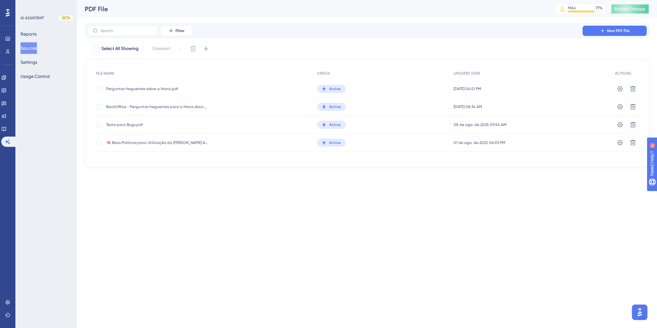
click at [617, 5] on button "Publish Changes" at bounding box center [630, 9] width 39 height 10
click at [31, 36] on button "Reports" at bounding box center [29, 34] width 16 height 12
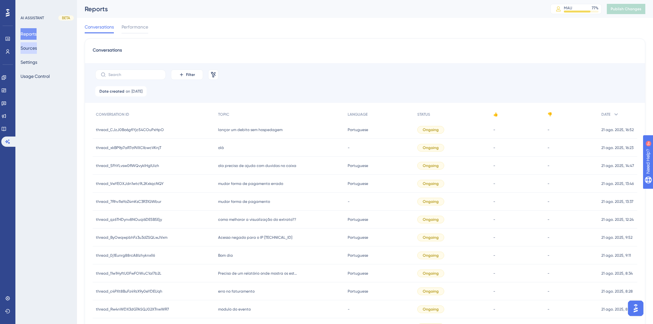
click at [31, 47] on button "Sources" at bounding box center [29, 48] width 16 height 12
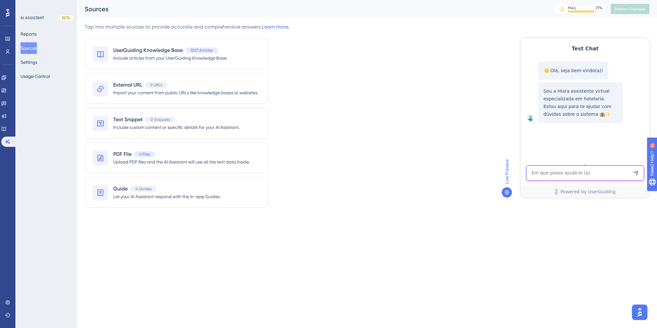
click at [552, 171] on textarea "AI Assistant Text Input" at bounding box center [585, 173] width 118 height 15
paste textarea "cpomo abro um ticket"
type textarea "cpomo abro um ticket"
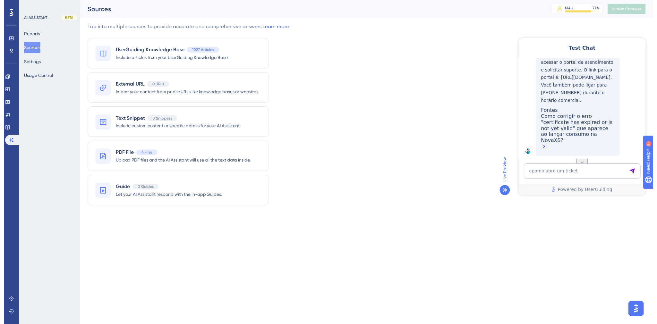
scroll to position [110, 0]
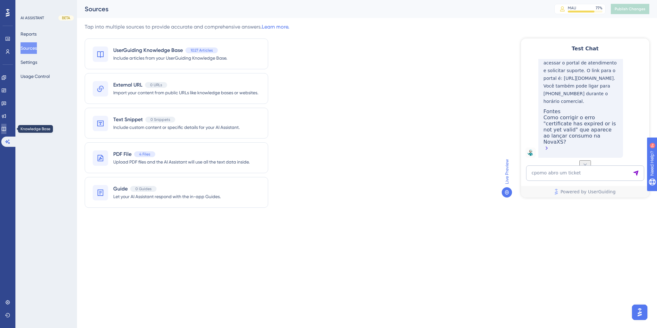
click at [6, 128] on icon at bounding box center [3, 128] width 5 height 5
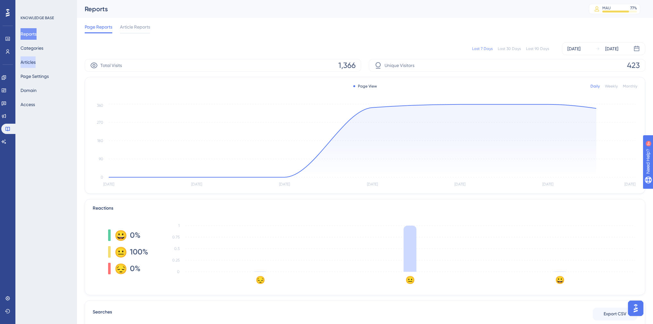
click at [34, 64] on button "Articles" at bounding box center [28, 62] width 15 height 12
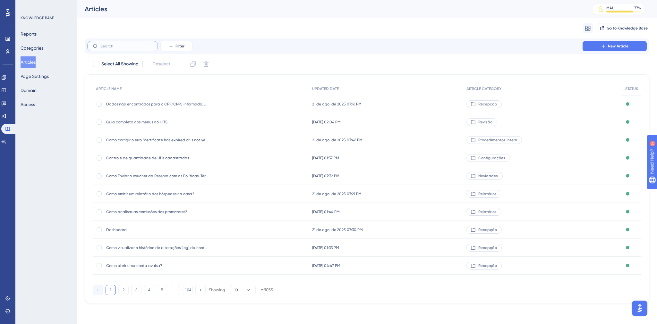
click at [119, 47] on input "text" at bounding box center [126, 46] width 52 height 4
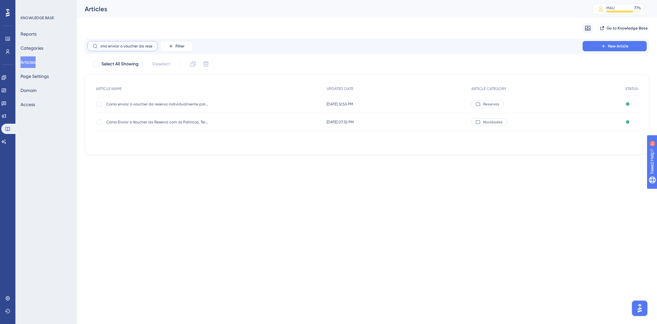
scroll to position [0, 8]
type input "como enviar o voucher da reserva"
click at [176, 123] on span "Como Enviar o Voucher da Reserva com as Políticas, Termos e Condições por Whats…" at bounding box center [157, 122] width 103 height 5
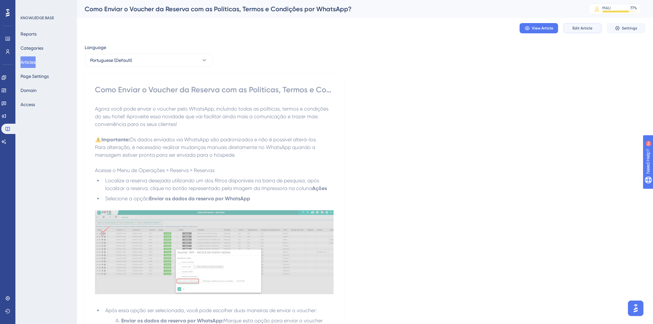
click at [586, 31] on button "Edit Article" at bounding box center [582, 28] width 39 height 10
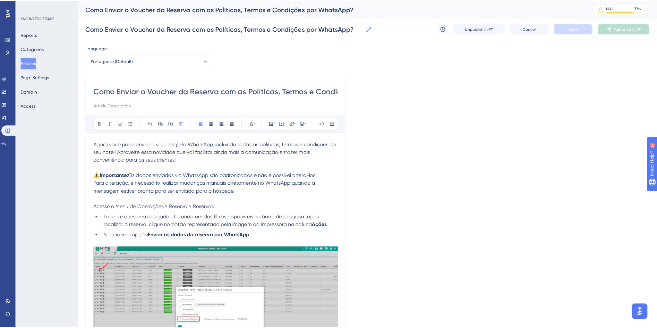
scroll to position [108, 0]
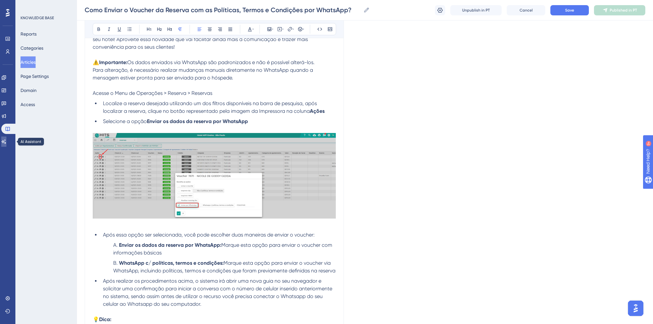
click at [6, 141] on icon at bounding box center [3, 141] width 5 height 5
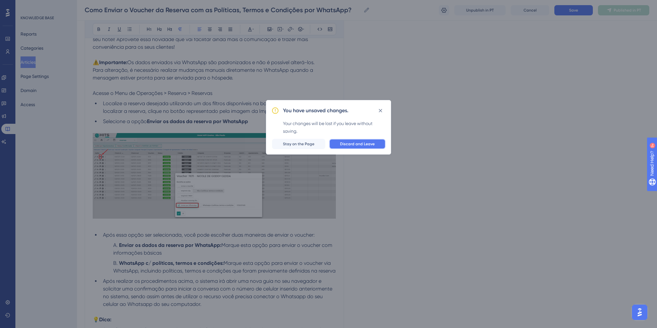
click at [357, 146] on span "Discard and Leave" at bounding box center [357, 144] width 35 height 5
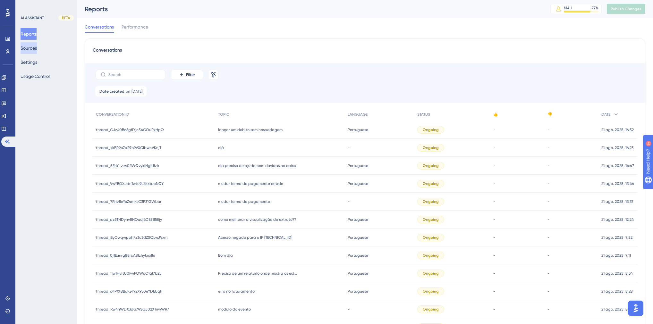
click at [31, 49] on button "Sources" at bounding box center [29, 48] width 16 height 12
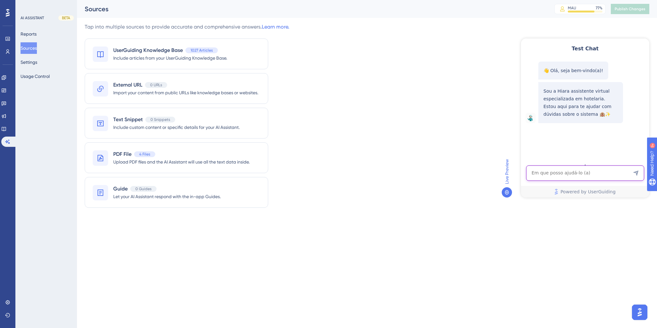
click at [553, 177] on textarea "AI Assistant Text Input" at bounding box center [585, 173] width 118 height 15
paste textarea "como alterar informações que são encaminhadas junto ao voucher no whatsapp"
type textarea "como alterar informações que são encaminhadas junto ao voucher no whatsapp"
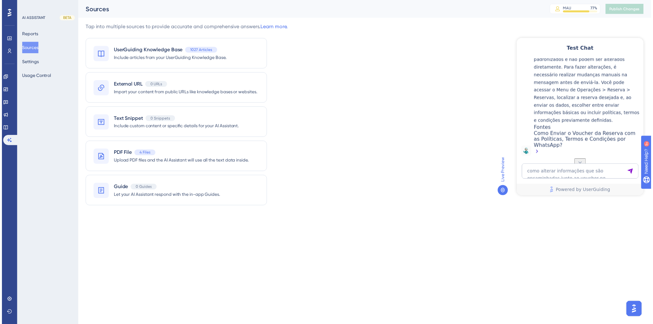
scroll to position [123, 0]
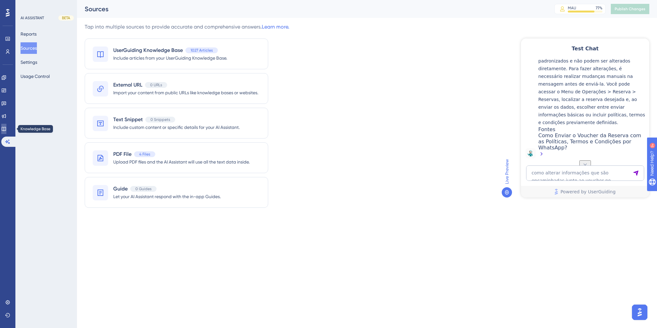
click at [6, 126] on icon at bounding box center [3, 128] width 5 height 5
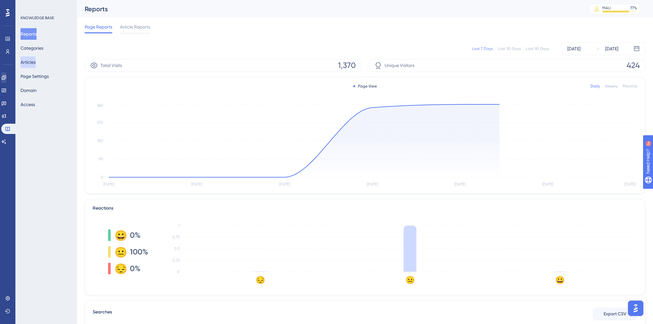
click at [36, 65] on button "Articles" at bounding box center [28, 62] width 15 height 12
click at [33, 64] on button "Articles" at bounding box center [28, 62] width 15 height 12
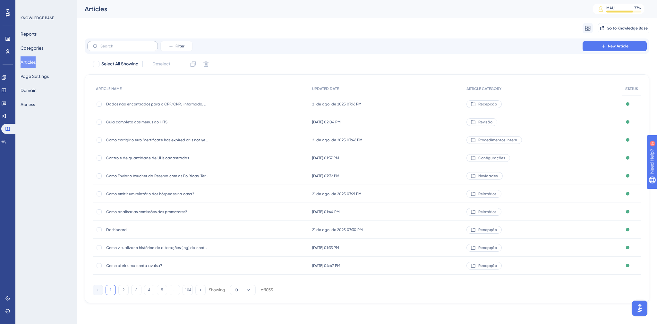
click at [135, 42] on label at bounding box center [122, 46] width 71 height 10
click at [135, 44] on input "text" at bounding box center [126, 46] width 52 height 4
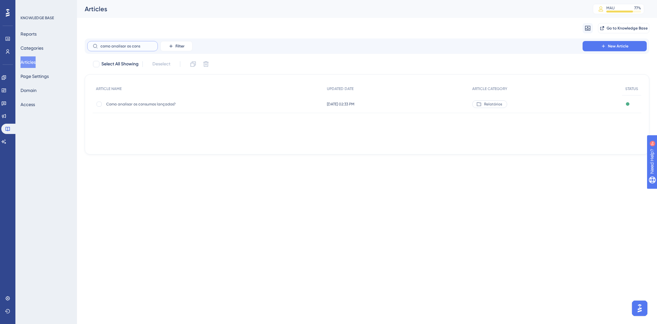
type input "como analisar os cons"
click at [158, 106] on span "Como analisar os consumos lançados?" at bounding box center [157, 104] width 103 height 5
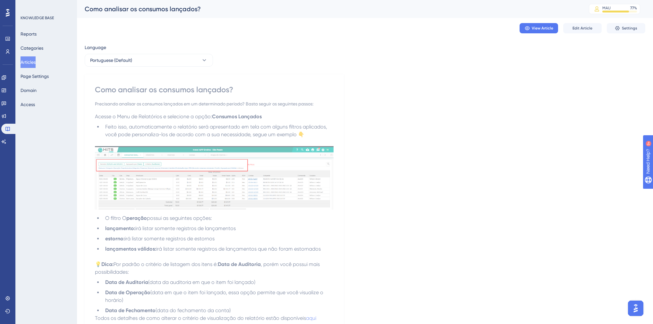
click at [580, 33] on div "View Article Edit Article Settings" at bounding box center [365, 28] width 561 height 21
click at [580, 30] on span "Edit Article" at bounding box center [583, 28] width 20 height 5
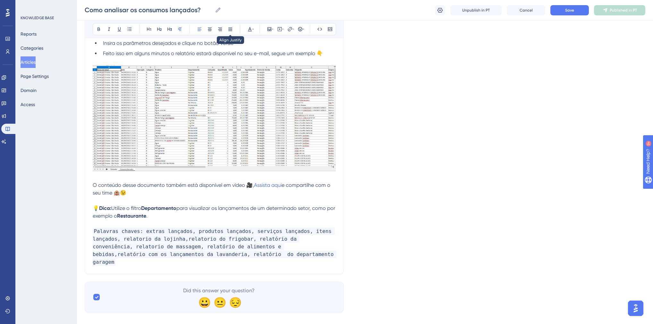
scroll to position [387, 0]
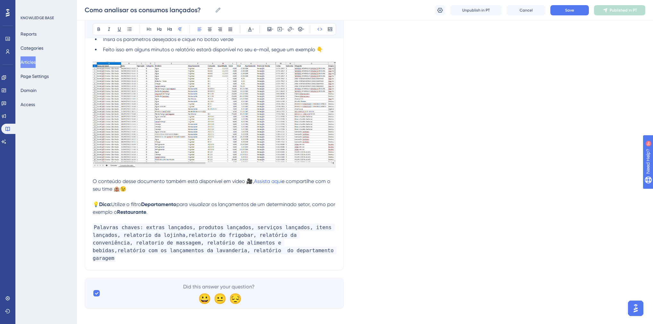
click at [244, 255] on p "Palavras chaves: extras lançados, produtos lançados, serviços lançados, itens l…" at bounding box center [214, 243] width 243 height 39
click at [153, 262] on p "Palavras chaves: extras lançados, produtos lançados, serviços lançados, itens l…" at bounding box center [214, 243] width 243 height 39
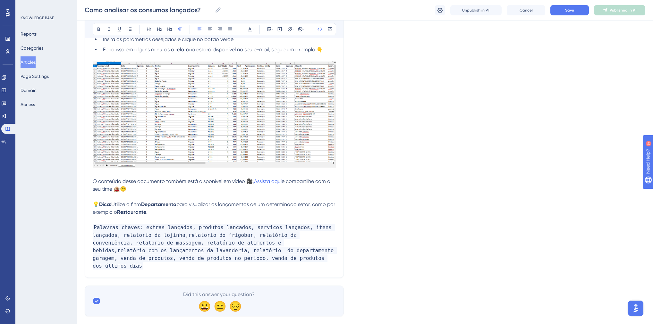
click at [561, 16] on div "Como analisar os consumos lançados? Como analisar os consumos lançados? Unpubli…" at bounding box center [365, 10] width 576 height 21
click at [561, 13] on button "Save" at bounding box center [570, 10] width 39 height 10
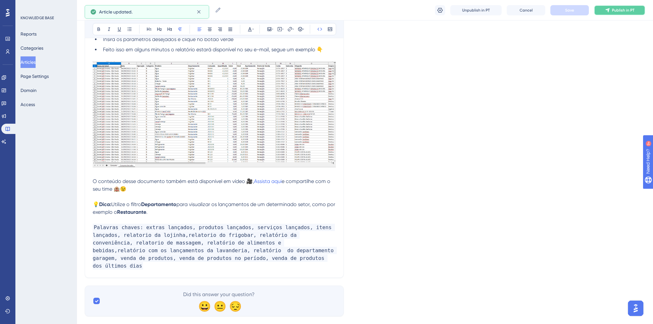
click at [617, 12] on span "Publish in PT" at bounding box center [623, 10] width 22 height 5
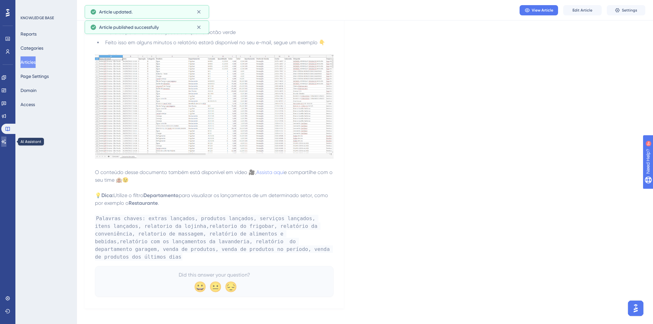
click at [6, 143] on link at bounding box center [3, 142] width 5 height 10
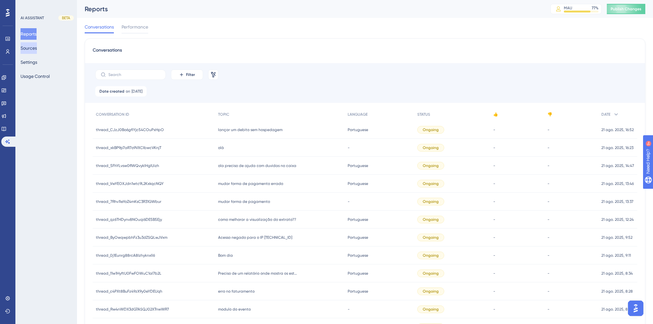
click at [35, 50] on button "Sources" at bounding box center [29, 48] width 16 height 12
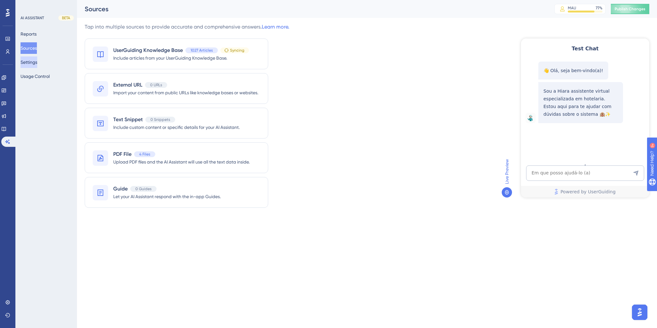
click at [22, 57] on div "Reports Sources Settings Usage Control" at bounding box center [47, 55] width 52 height 54
click at [25, 59] on button "Settings" at bounding box center [29, 62] width 17 height 12
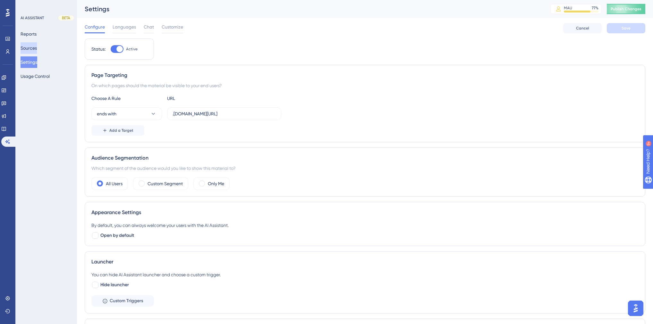
click at [31, 45] on button "Sources" at bounding box center [29, 48] width 16 height 12
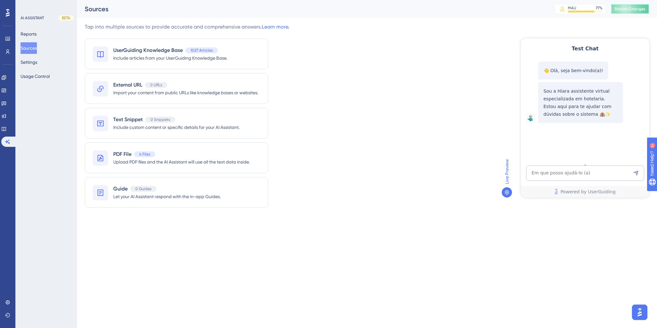
click at [622, 7] on span "Publish Changes" at bounding box center [630, 8] width 31 height 5
click at [539, 170] on textarea "AI Assistant Text Input" at bounding box center [585, 173] width 118 height 15
paste textarea "preciso de um relatorio de venda de produtod"
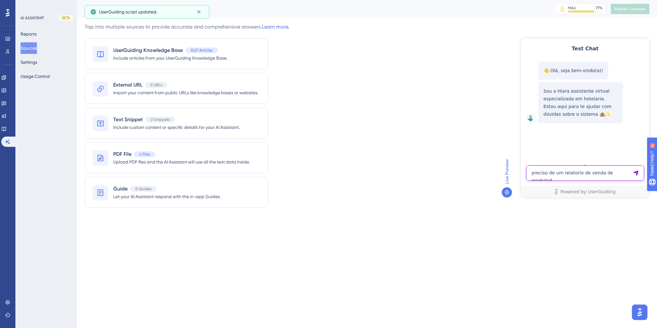
type textarea "preciso de um relatorio de venda de produtod"
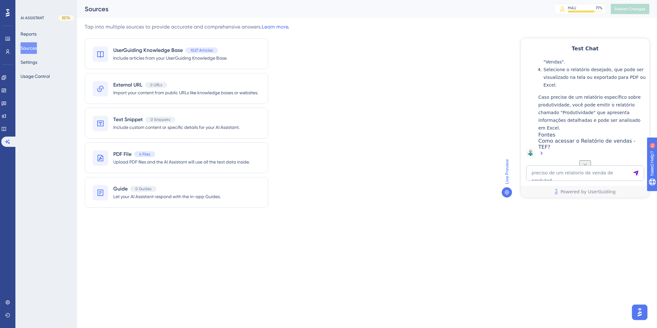
scroll to position [175, 0]
click at [578, 172] on textarea "preciso de um relatorio de venda de produtod" at bounding box center [585, 173] width 118 height 15
paste textarea "venda de produtos dos ultimos 7 dias"
type textarea "venda de produtos dos ultimos 7 dias"
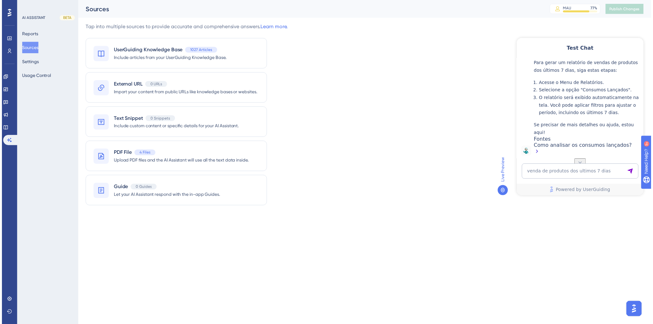
scroll to position [321, 0]
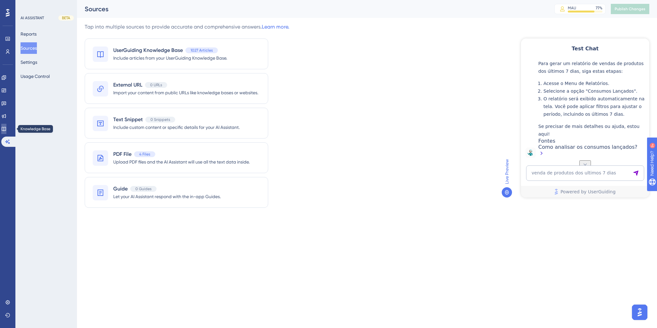
drag, startPoint x: 8, startPoint y: 128, endPoint x: 18, endPoint y: 126, distance: 9.8
click at [6, 128] on icon at bounding box center [3, 128] width 5 height 5
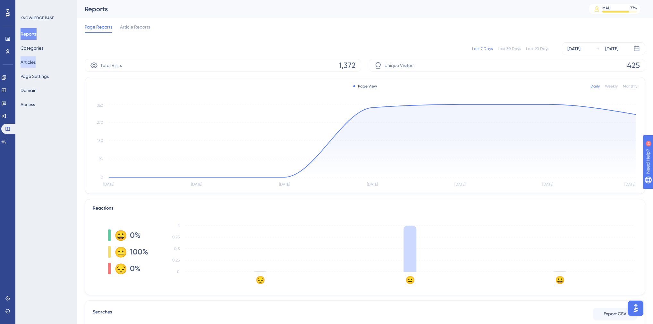
click at [36, 64] on button "Articles" at bounding box center [28, 62] width 15 height 12
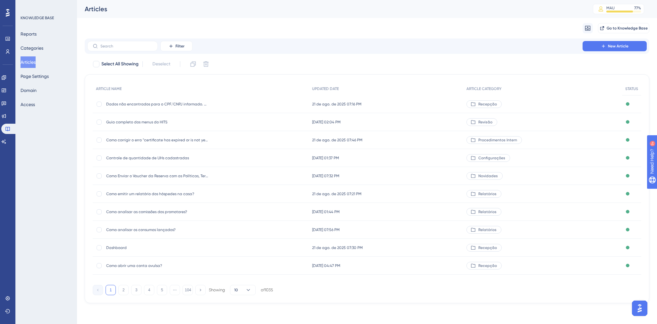
click at [137, 52] on div "Filter New Article" at bounding box center [367, 46] width 565 height 15
click at [133, 47] on input "text" at bounding box center [126, 46] width 52 height 4
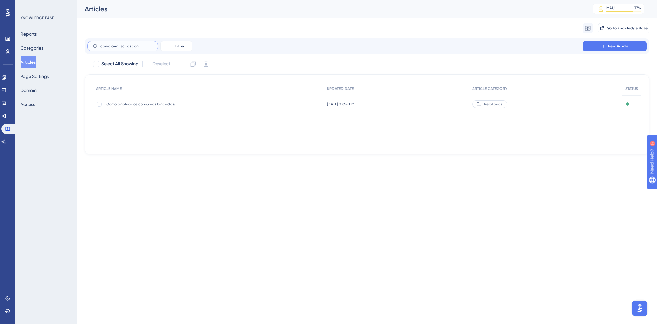
type input "como analisar os con"
click at [142, 108] on div "Como analisar os consumos lançados? Como analisar os consumos lançados?" at bounding box center [157, 104] width 103 height 18
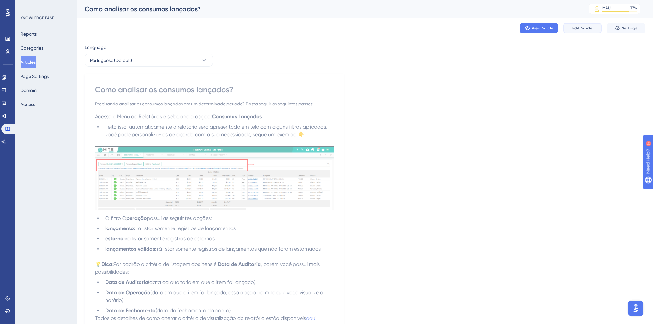
click at [572, 32] on button "Edit Article" at bounding box center [582, 28] width 39 height 10
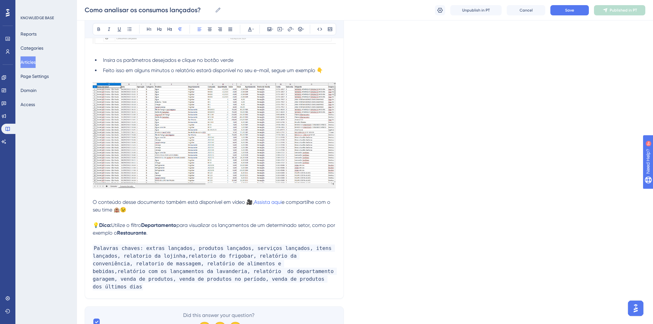
scroll to position [394, 0]
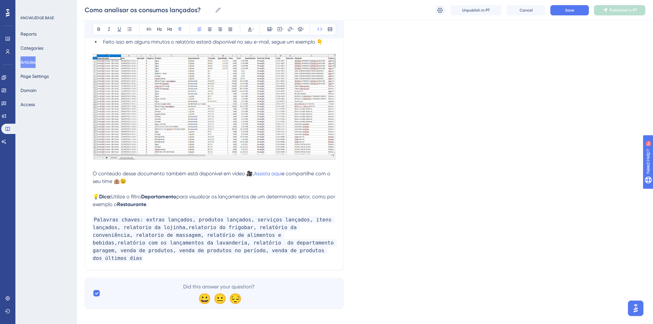
click at [270, 254] on p "Palavras chaves: extras lançados, produtos lançados, serviços lançados, itens l…" at bounding box center [214, 239] width 243 height 46
click at [574, 10] on button "Save" at bounding box center [570, 10] width 39 height 10
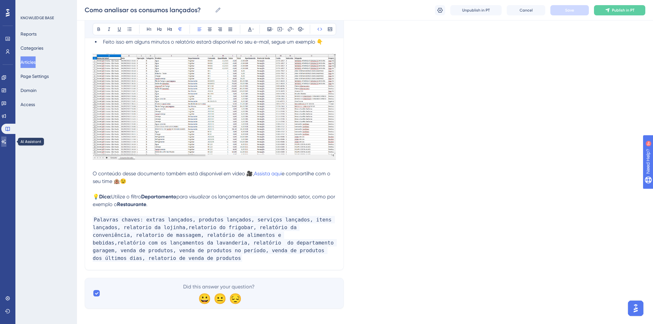
click at [6, 142] on icon at bounding box center [4, 142] width 4 height 4
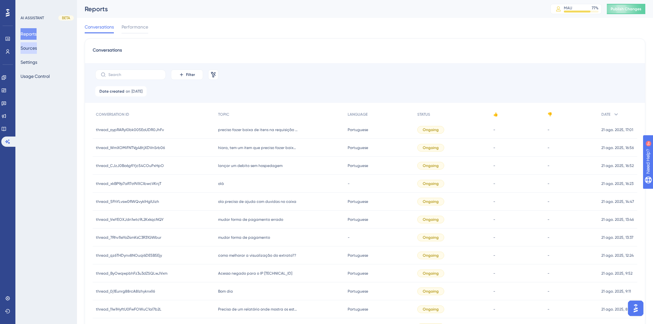
click at [36, 49] on button "Sources" at bounding box center [29, 48] width 16 height 12
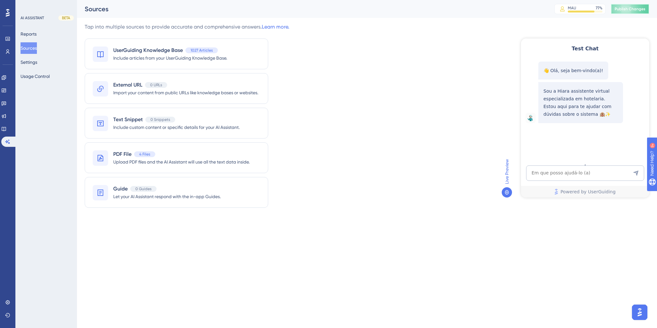
click at [628, 8] on span "Publish Changes" at bounding box center [630, 8] width 31 height 5
click at [550, 173] on textarea "AI Assistant Text Input" at bounding box center [585, 173] width 118 height 15
paste textarea "Oi, como funciona o painel de dados publicos?"
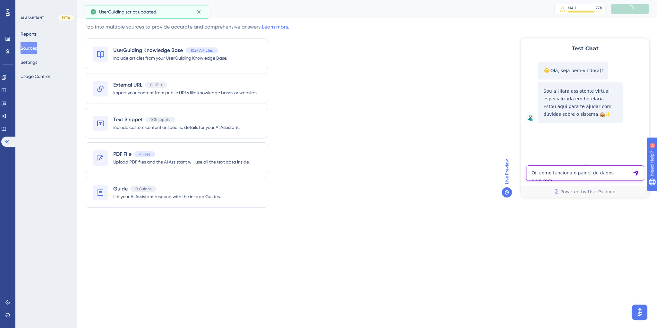
type textarea "Oi, como funciona o painel de dados publicos?"
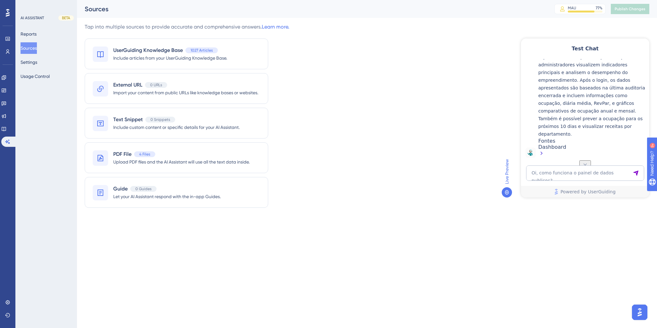
scroll to position [143, 0]
click at [558, 149] on div "Dashboard" at bounding box center [592, 151] width 108 height 14
click at [549, 175] on textarea "Oi, como funciona o painel de dados publicos?" at bounding box center [585, 173] width 118 height 15
paste textarea "Referente a dados pessoais, consultados em base de dados publica, qual essa base"
type textarea "Referente a dados pessoais, consultados em base de dados publica, qual essa base"
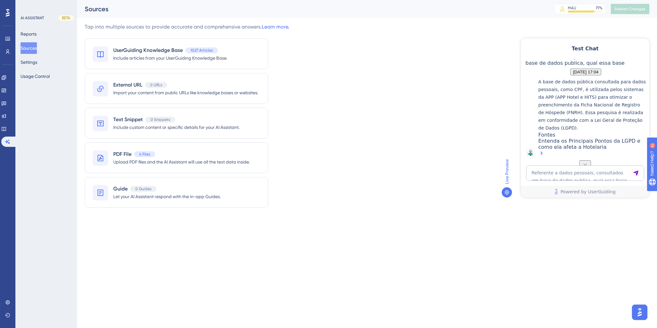
scroll to position [305, 0]
click at [582, 45] on div "Entenda os Principais Pontos da LGPD e como ela afeta a Hotelaria" at bounding box center [592, 38] width 108 height 14
drag, startPoint x: 610, startPoint y: 75, endPoint x: 597, endPoint y: 82, distance: 14.9
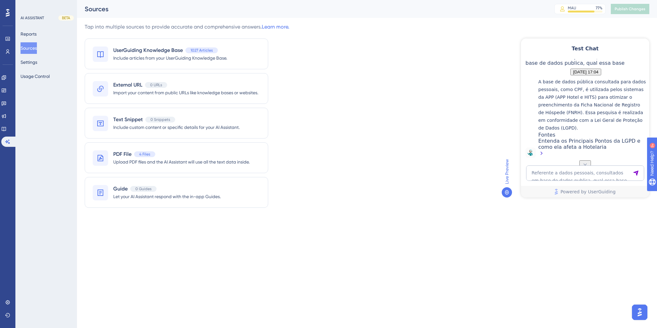
scroll to position [280, 0]
drag, startPoint x: 613, startPoint y: 100, endPoint x: 620, endPoint y: 101, distance: 7.2
drag, startPoint x: 564, startPoint y: 109, endPoint x: 630, endPoint y: 109, distance: 65.1
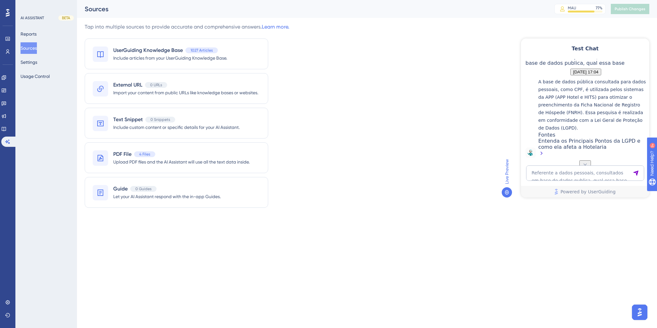
drag, startPoint x: 602, startPoint y: 116, endPoint x: 616, endPoint y: 116, distance: 14.1
drag, startPoint x: 552, startPoint y: 123, endPoint x: 619, endPoint y: 124, distance: 67.4
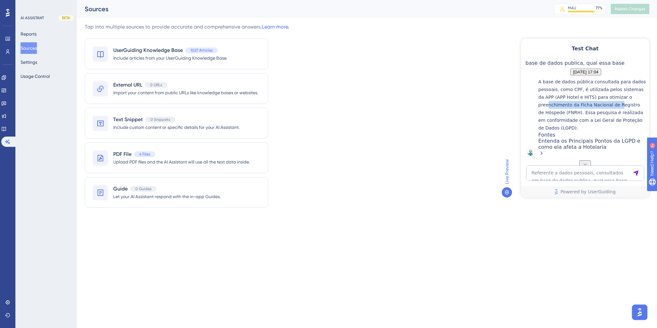
drag, startPoint x: 562, startPoint y: 134, endPoint x: 572, endPoint y: 133, distance: 10.3
drag, startPoint x: 600, startPoint y: 132, endPoint x: 630, endPoint y: 132, distance: 30.5
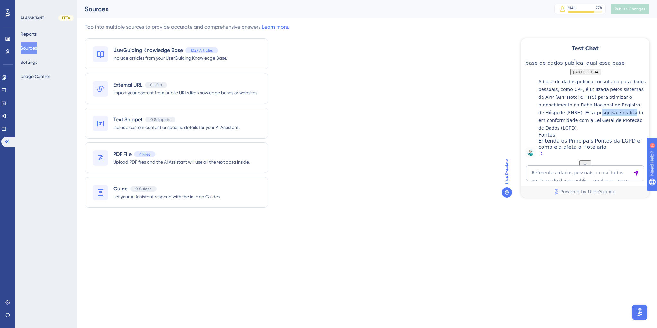
drag, startPoint x: 559, startPoint y: 110, endPoint x: 614, endPoint y: 114, distance: 55.6
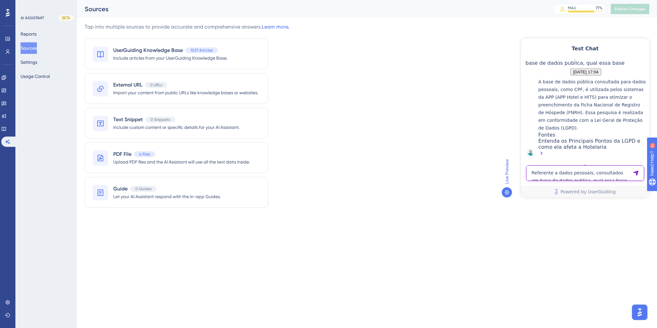
click at [566, 168] on textarea "Referente a dados pessoais, consultados em base de dados publica, qual essa base" at bounding box center [585, 173] width 118 height 15
click at [565, 166] on textarea "Referente a dados pessoais, consultados em base de dados publica, qual essa base" at bounding box center [585, 173] width 118 height 15
click at [565, 171] on textarea "Referente a dados pessoais, consultados em base de dados publica, qual essa base" at bounding box center [585, 173] width 118 height 15
type textarea "k"
type textarea "motor de reserva"
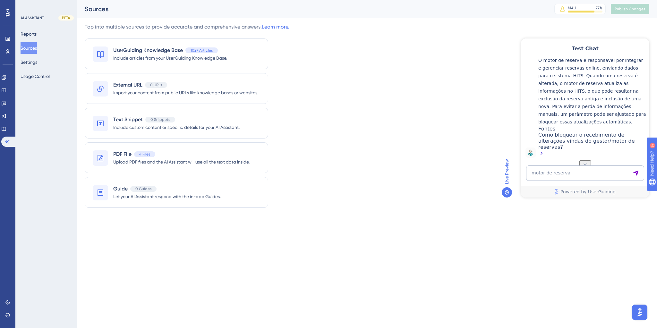
scroll to position [442, 0]
click at [574, 176] on textarea "motor de reserva" at bounding box center [585, 173] width 118 height 15
type textarea "q"
type textarea "o hits tem integração com motor de reserva"
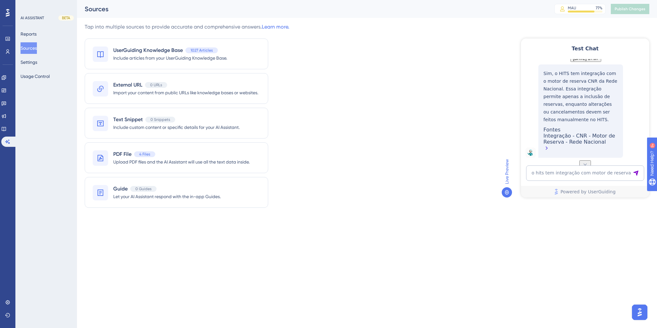
scroll to position [623, 0]
click at [582, 175] on textarea "o hits tem integração com motor de reserva" at bounding box center [585, 173] width 118 height 15
type textarea "tem mais alguma integração?"
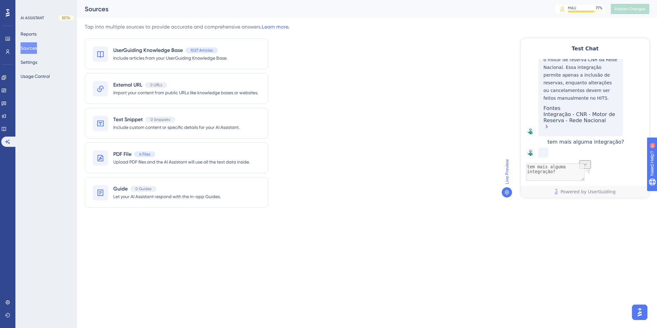
scroll to position [665, 0]
drag, startPoint x: 598, startPoint y: 106, endPoint x: 543, endPoint y: 100, distance: 54.9
click at [544, 111] on div "Integração - CNR - Motor de Reserva - Rede Nacional" at bounding box center [581, 121] width 74 height 20
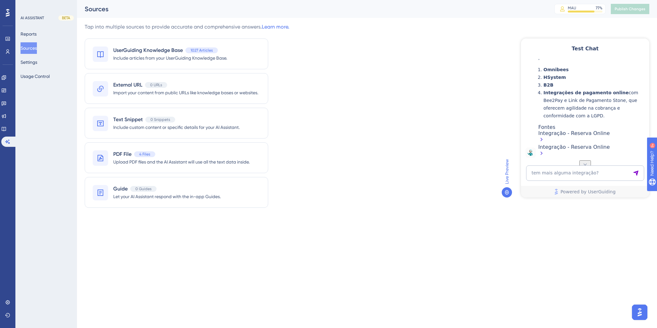
scroll to position [776, 0]
drag, startPoint x: 553, startPoint y: 119, endPoint x: 606, endPoint y: 136, distance: 55.7
click at [606, 120] on li "Integrações de pagamento online com Bee2Pay e Link de Pagamento Stone, que ofer…" at bounding box center [595, 104] width 103 height 31
click at [610, 116] on li "Integrações de pagamento online com Bee2Pay e Link de Pagamento Stone, que ofer…" at bounding box center [595, 104] width 103 height 31
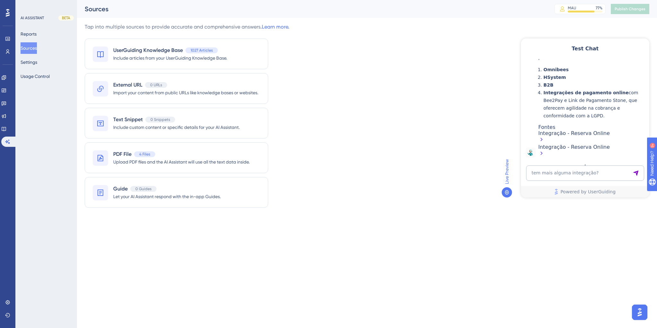
drag, startPoint x: 610, startPoint y: 115, endPoint x: 548, endPoint y: 94, distance: 65.1
click at [548, 94] on li "Integrações de pagamento online com Bee2Pay e Link de Pagamento Stone, que ofer…" at bounding box center [595, 104] width 103 height 31
drag, startPoint x: 562, startPoint y: 112, endPoint x: 550, endPoint y: 112, distance: 11.6
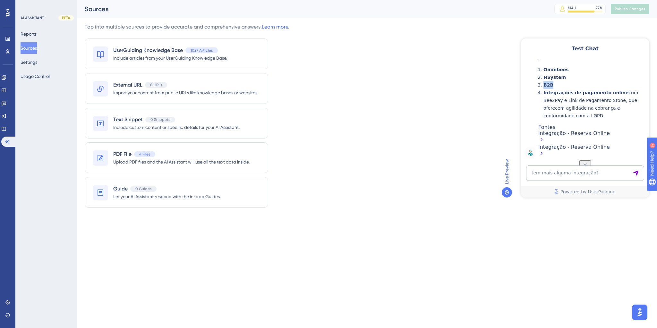
click at [550, 89] on li "B2B" at bounding box center [595, 85] width 103 height 8
drag, startPoint x: 582, startPoint y: 142, endPoint x: 597, endPoint y: 140, distance: 14.5
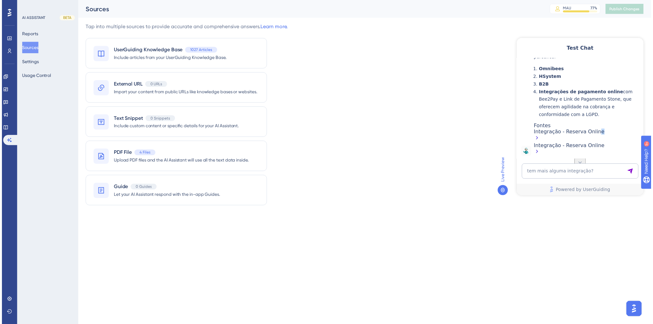
scroll to position [648, 0]
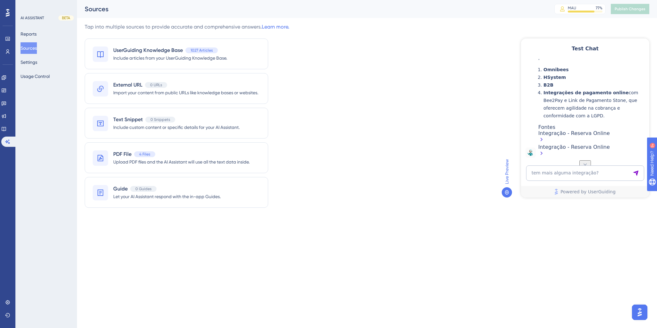
click at [29, 39] on button "Reports" at bounding box center [29, 34] width 16 height 12
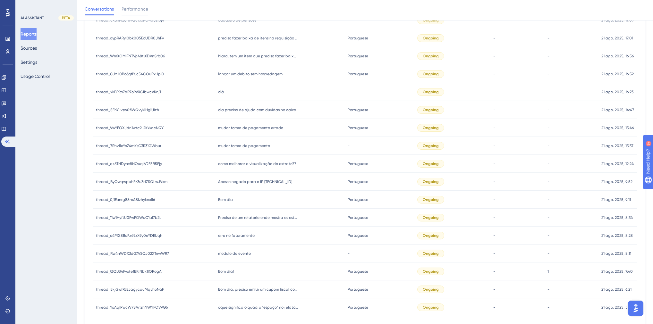
scroll to position [61, 0]
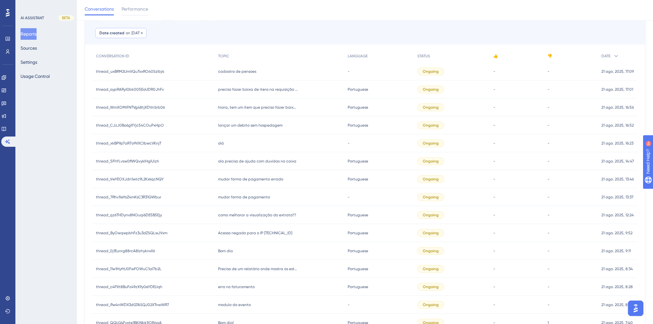
click at [134, 35] on span "[DATE]" at bounding box center [137, 32] width 11 height 5
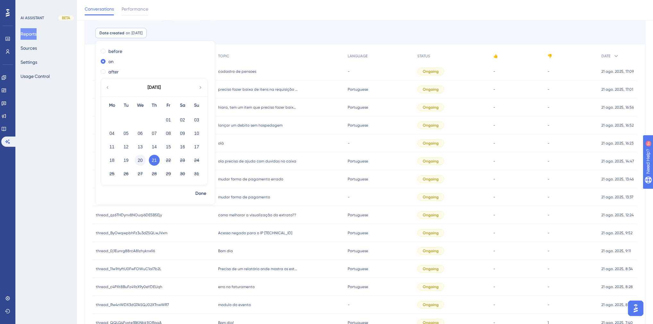
click at [141, 163] on button "20" at bounding box center [140, 160] width 11 height 11
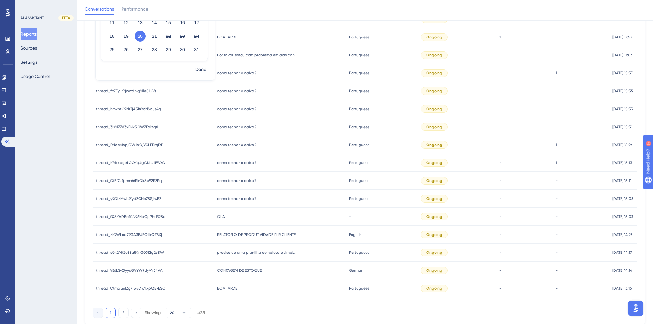
scroll to position [207, 0]
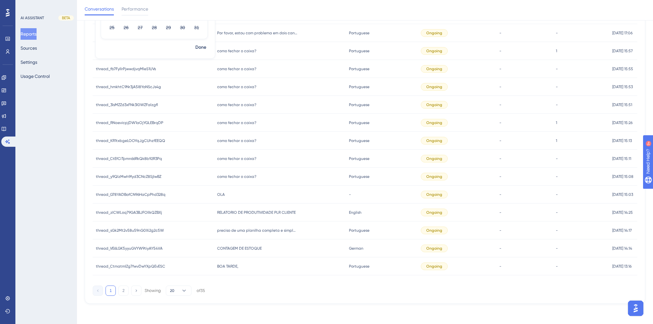
click at [258, 293] on div "1 2 Showing 20 of 35" at bounding box center [365, 289] width 545 height 13
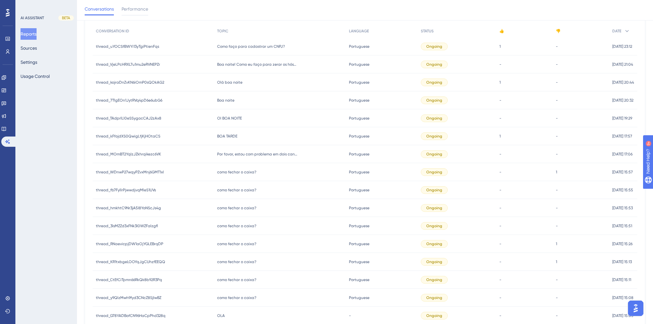
scroll to position [53, 0]
